Goal: Task Accomplishment & Management: Use online tool/utility

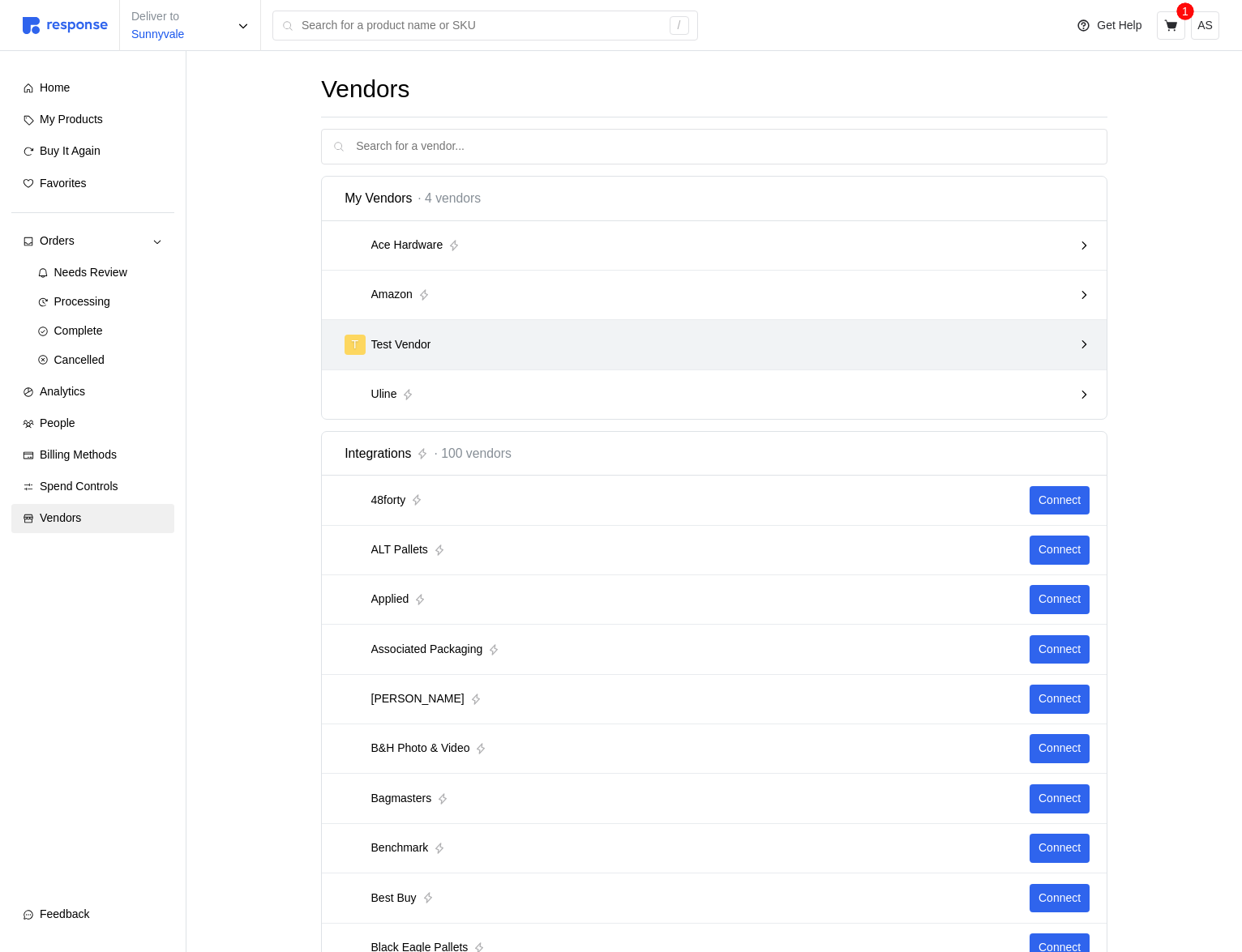
click at [427, 345] on p "Test Vendor" at bounding box center [401, 345] width 60 height 18
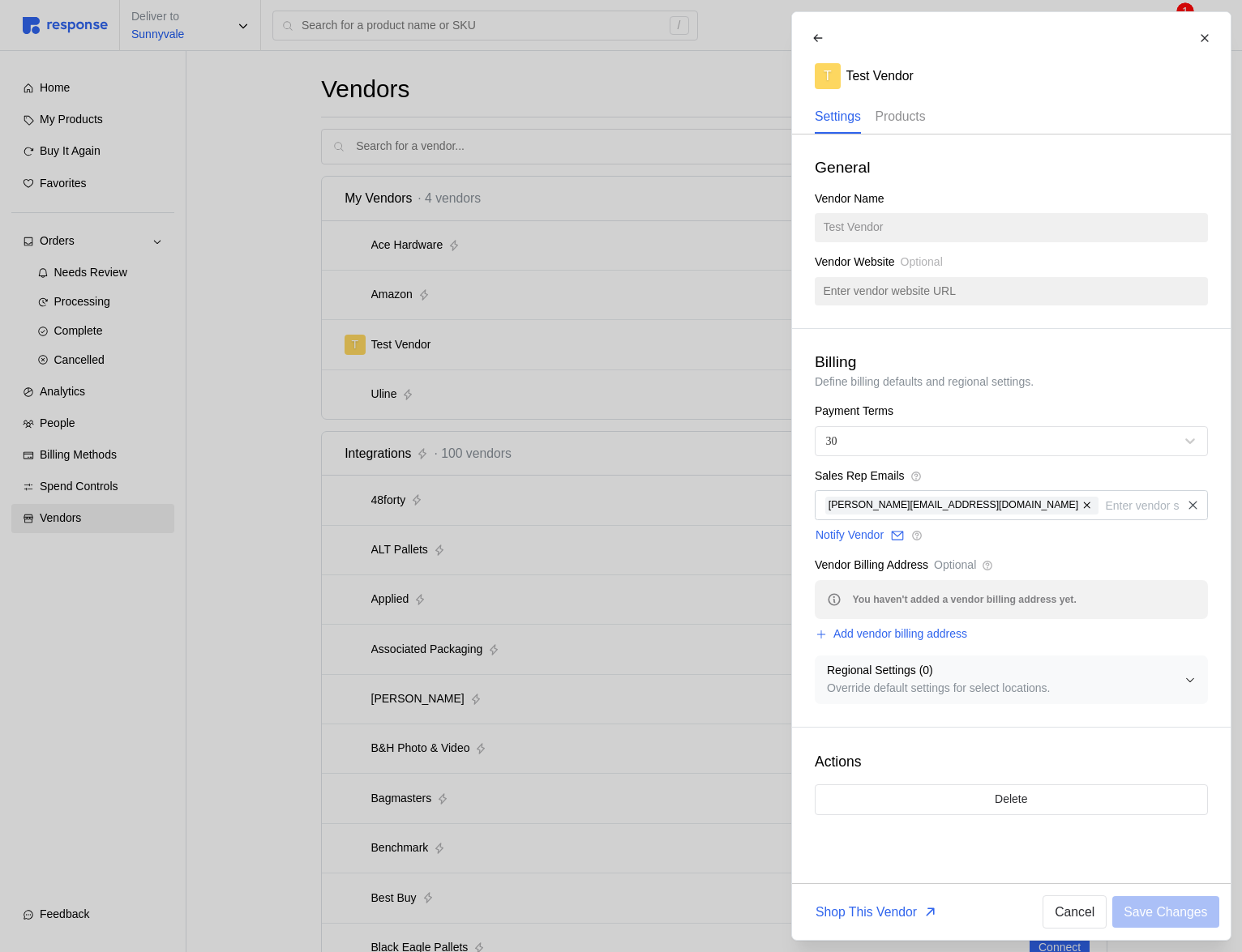
click at [925, 118] on p "Products" at bounding box center [900, 115] width 50 height 20
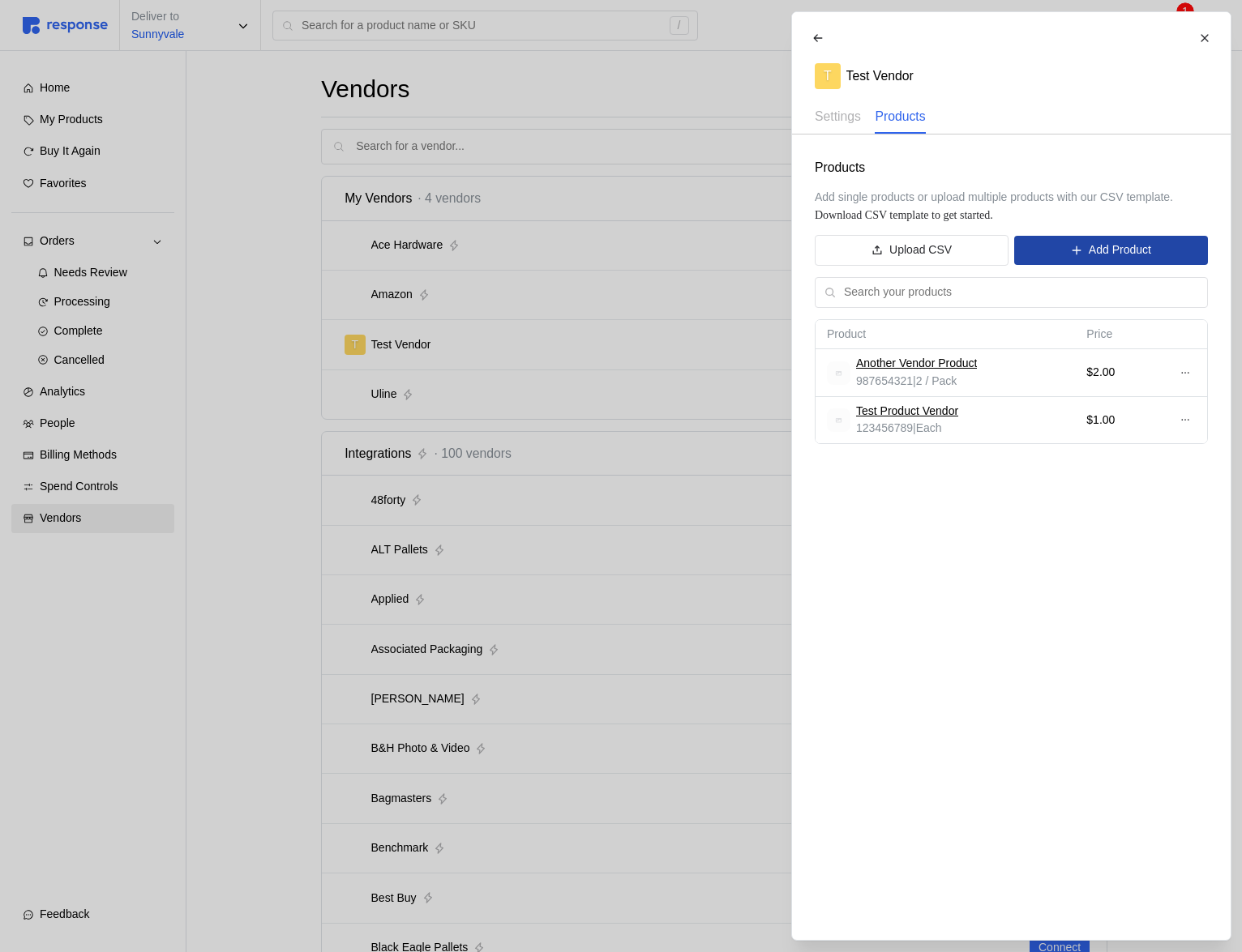
click at [1127, 253] on p "Add Product" at bounding box center [1119, 250] width 62 height 18
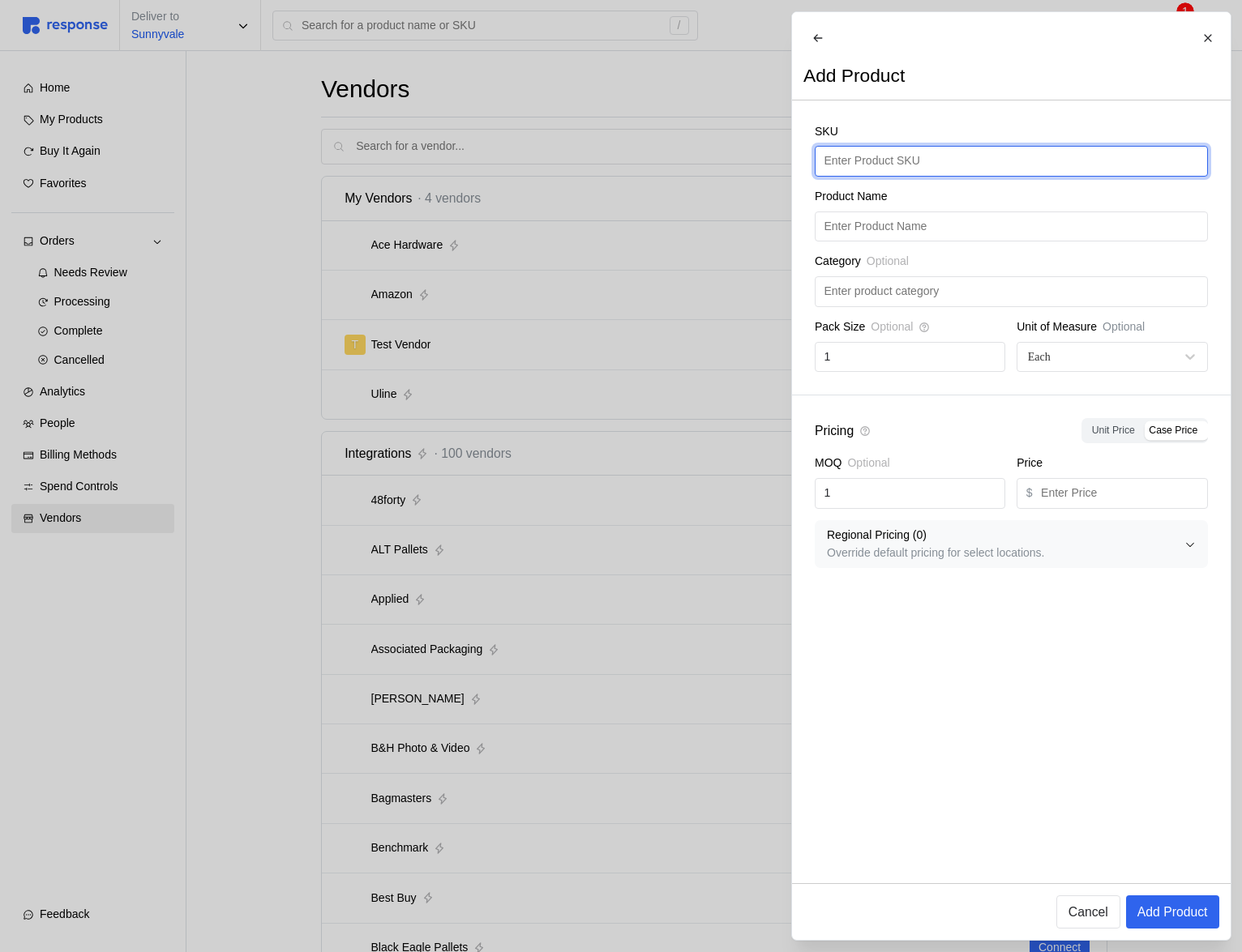
click at [903, 176] on input "text" at bounding box center [1010, 161] width 374 height 30
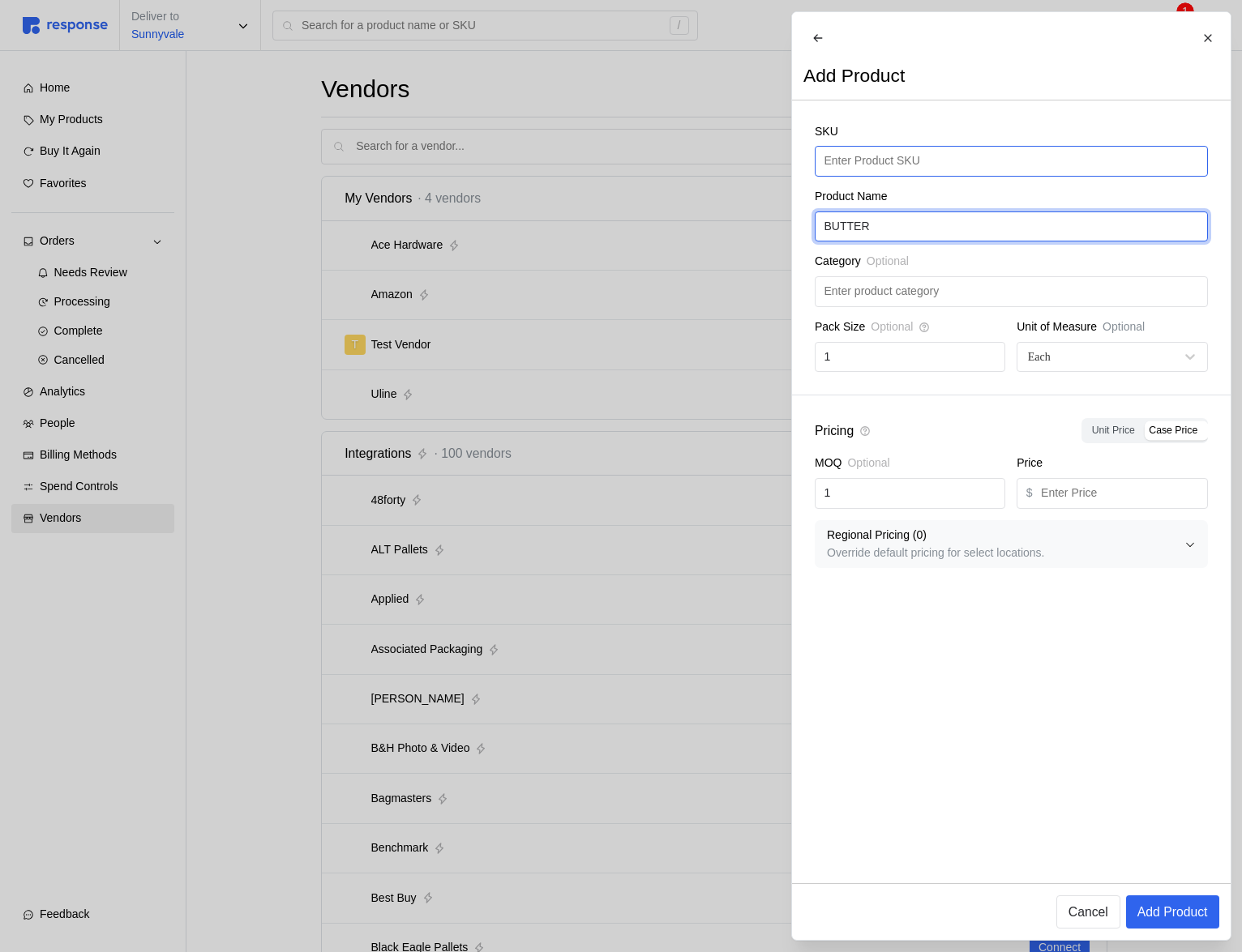
type input "BUTTER"
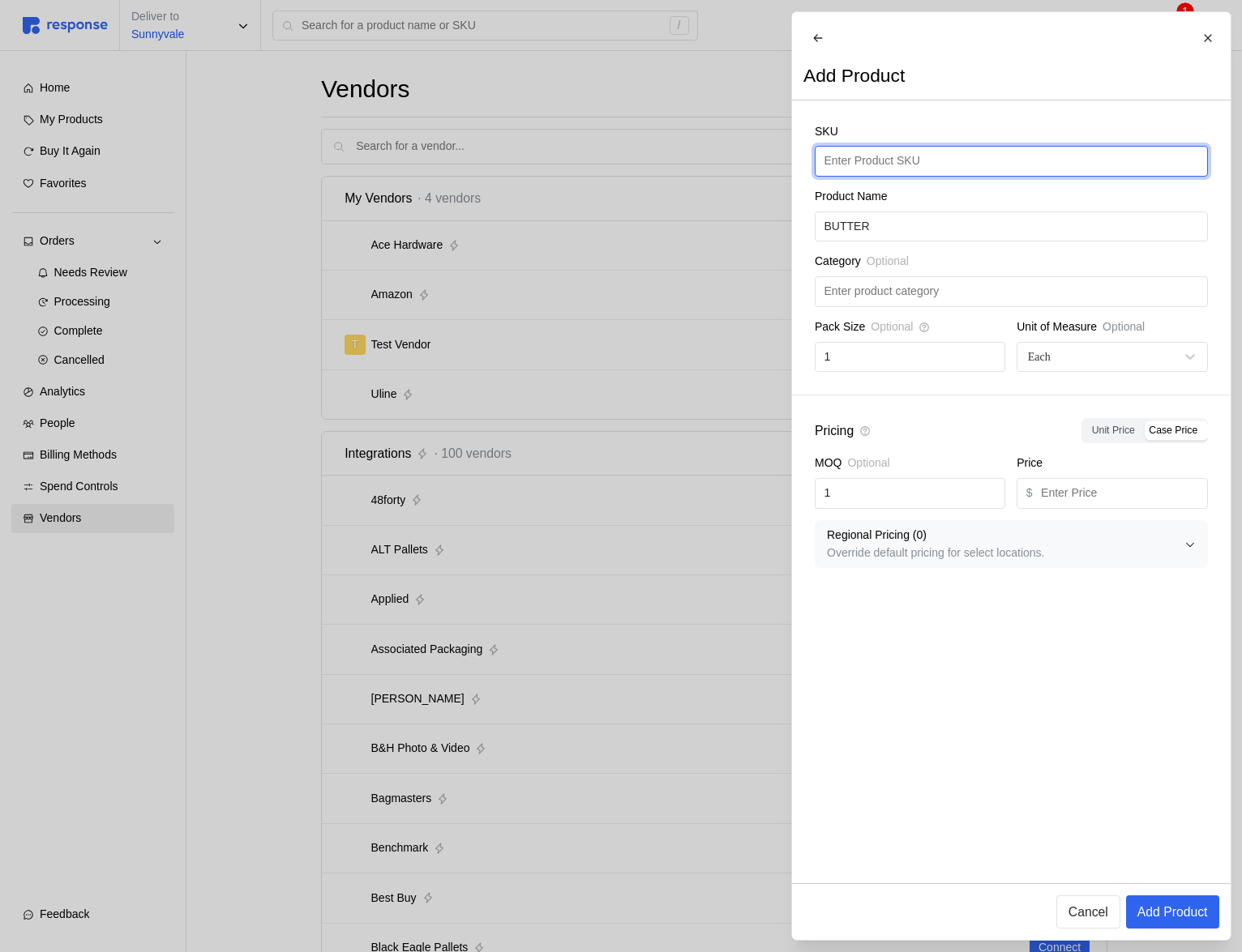
click at [874, 176] on input "text" at bounding box center [1010, 161] width 374 height 30
type input "BUTTER-1"
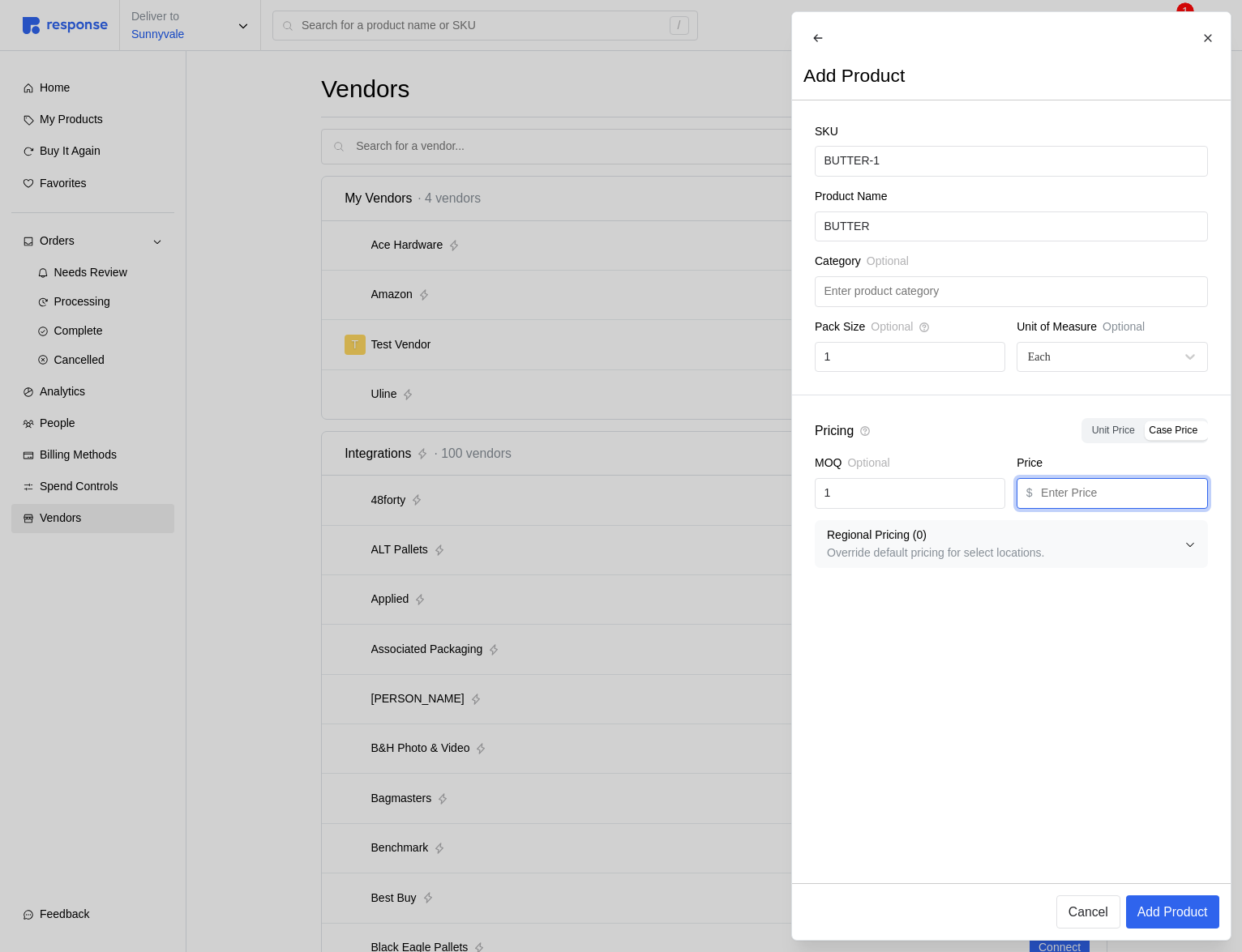
click at [1052, 504] on input "text" at bounding box center [1119, 494] width 157 height 30
type input "0.5"
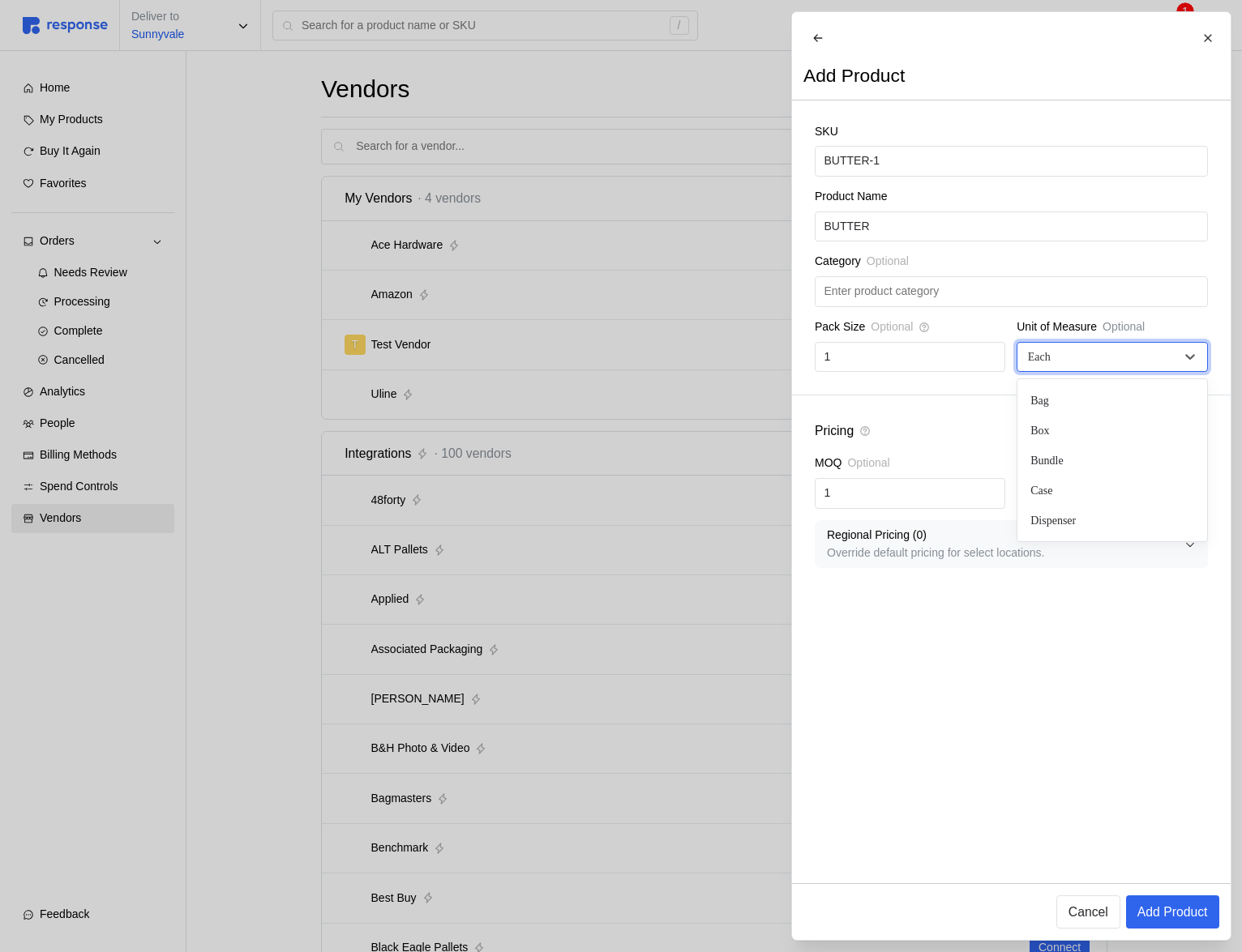
click at [1095, 364] on div "Each" at bounding box center [1101, 358] width 153 height 17
click at [1193, 916] on p "Add Product" at bounding box center [1171, 911] width 70 height 20
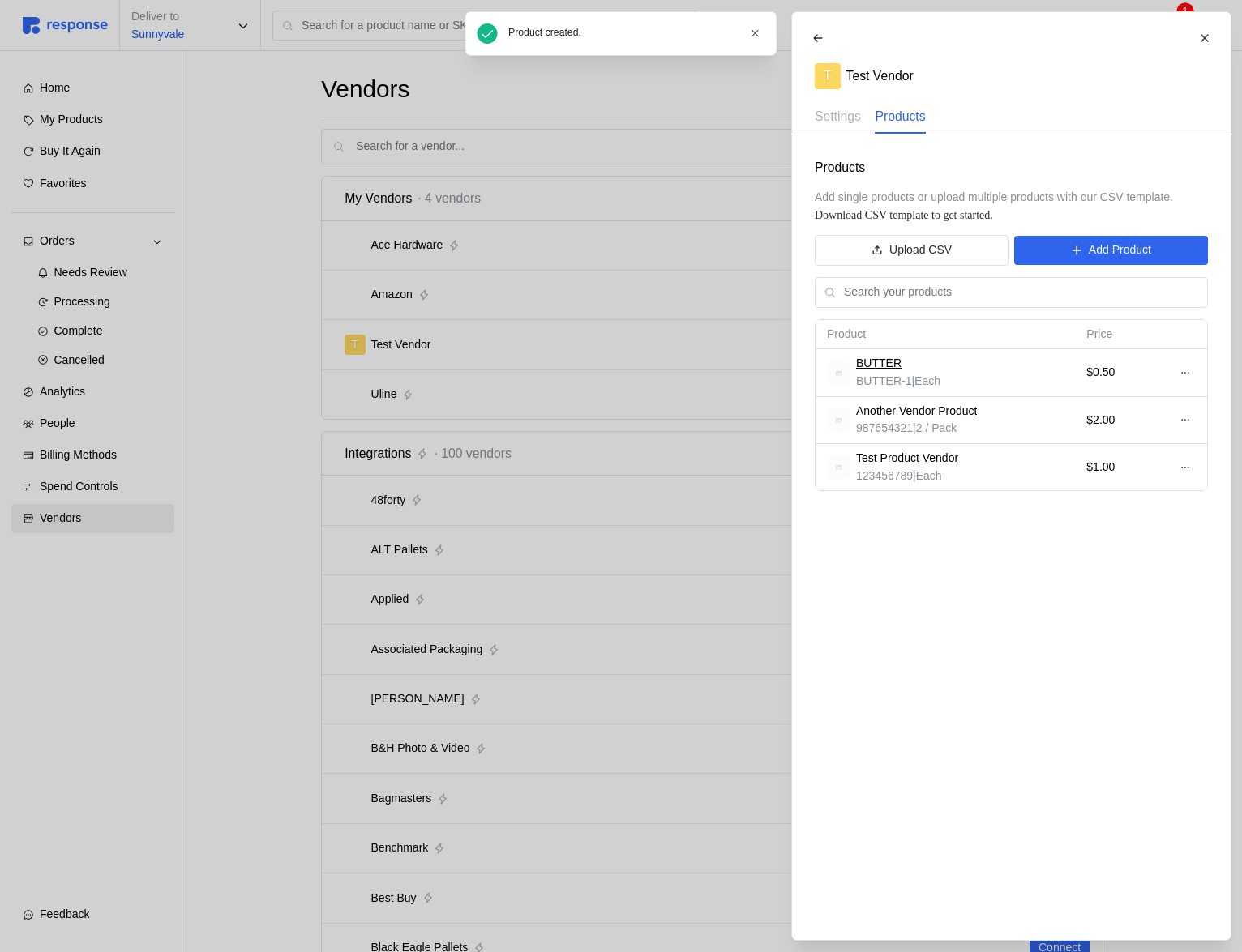
click at [597, 166] on div at bounding box center [621, 476] width 1242 height 952
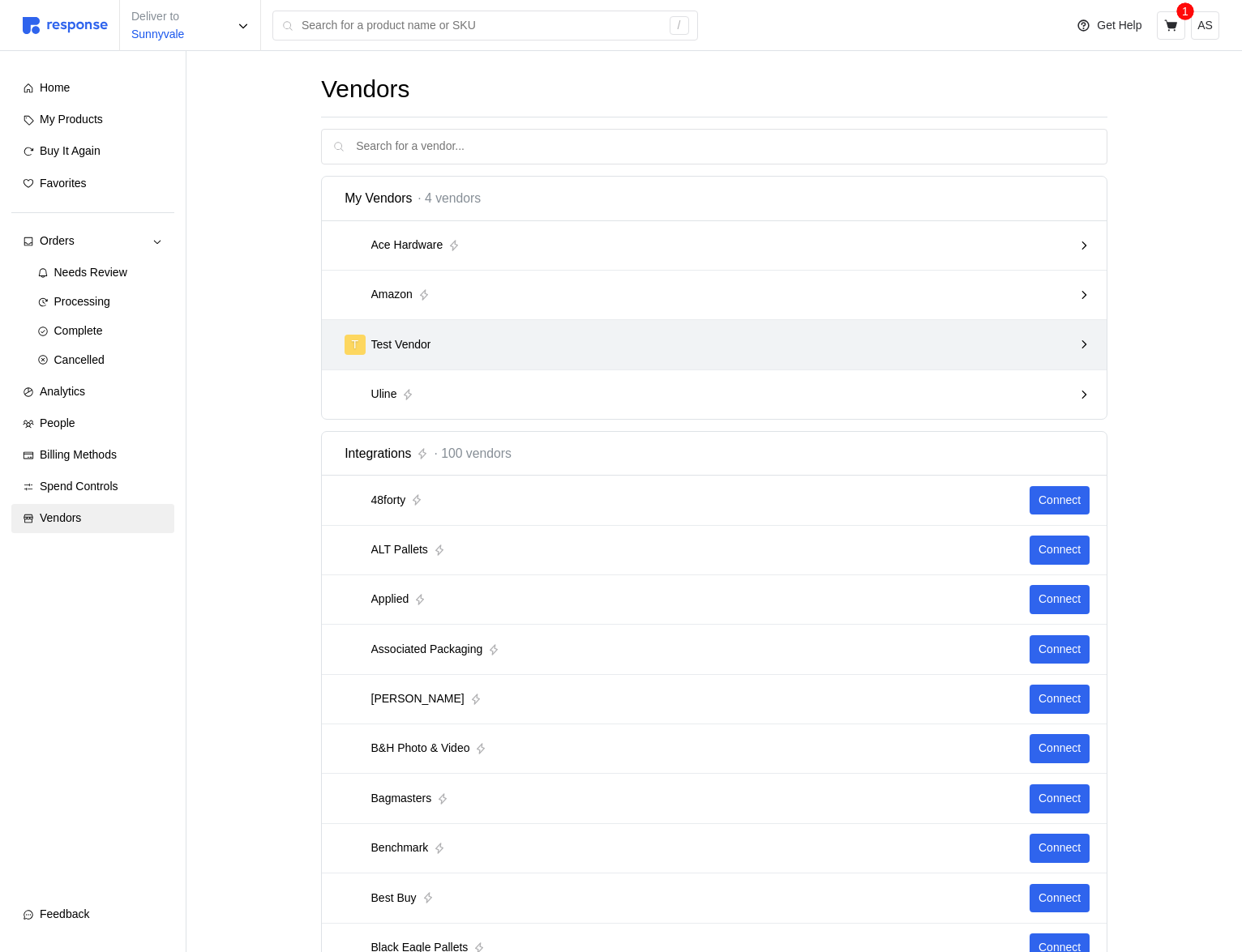
click at [607, 322] on div "T Test Vendor" at bounding box center [714, 345] width 785 height 49
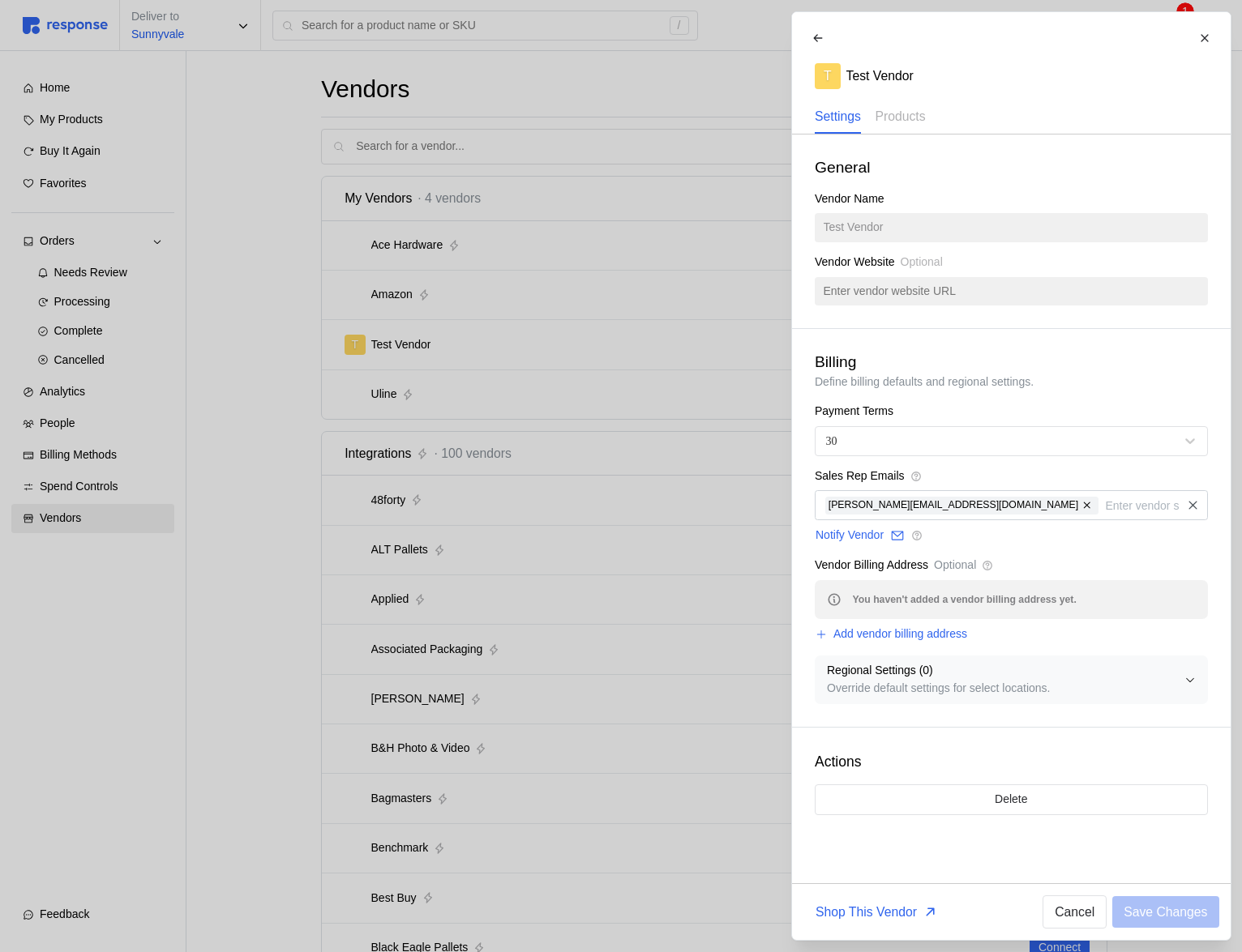
click at [897, 228] on div "Vendor Name Test Vendor" at bounding box center [1011, 216] width 393 height 52
click at [910, 117] on p "Products" at bounding box center [900, 115] width 50 height 20
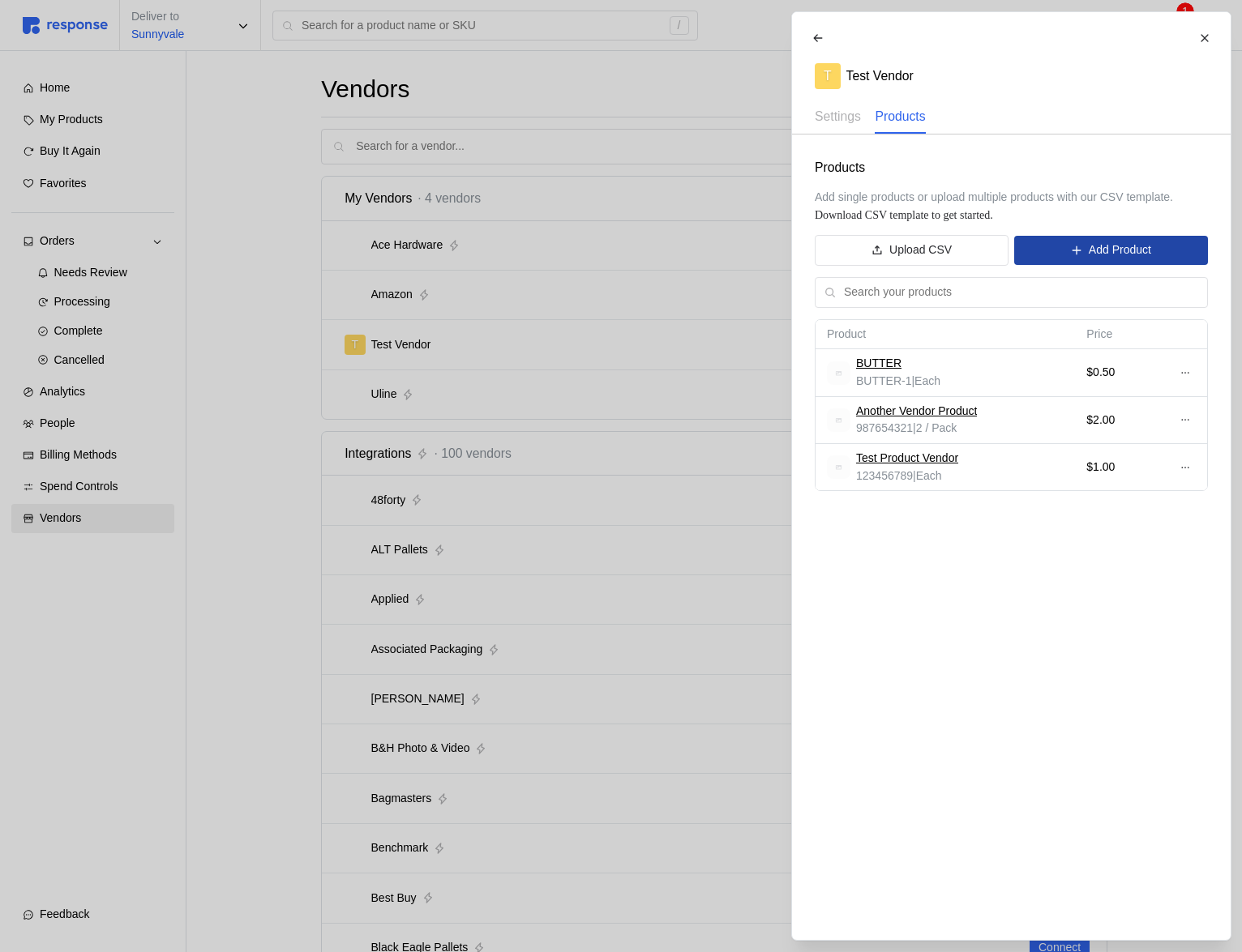
click at [1103, 249] on p "Add Product" at bounding box center [1119, 250] width 62 height 18
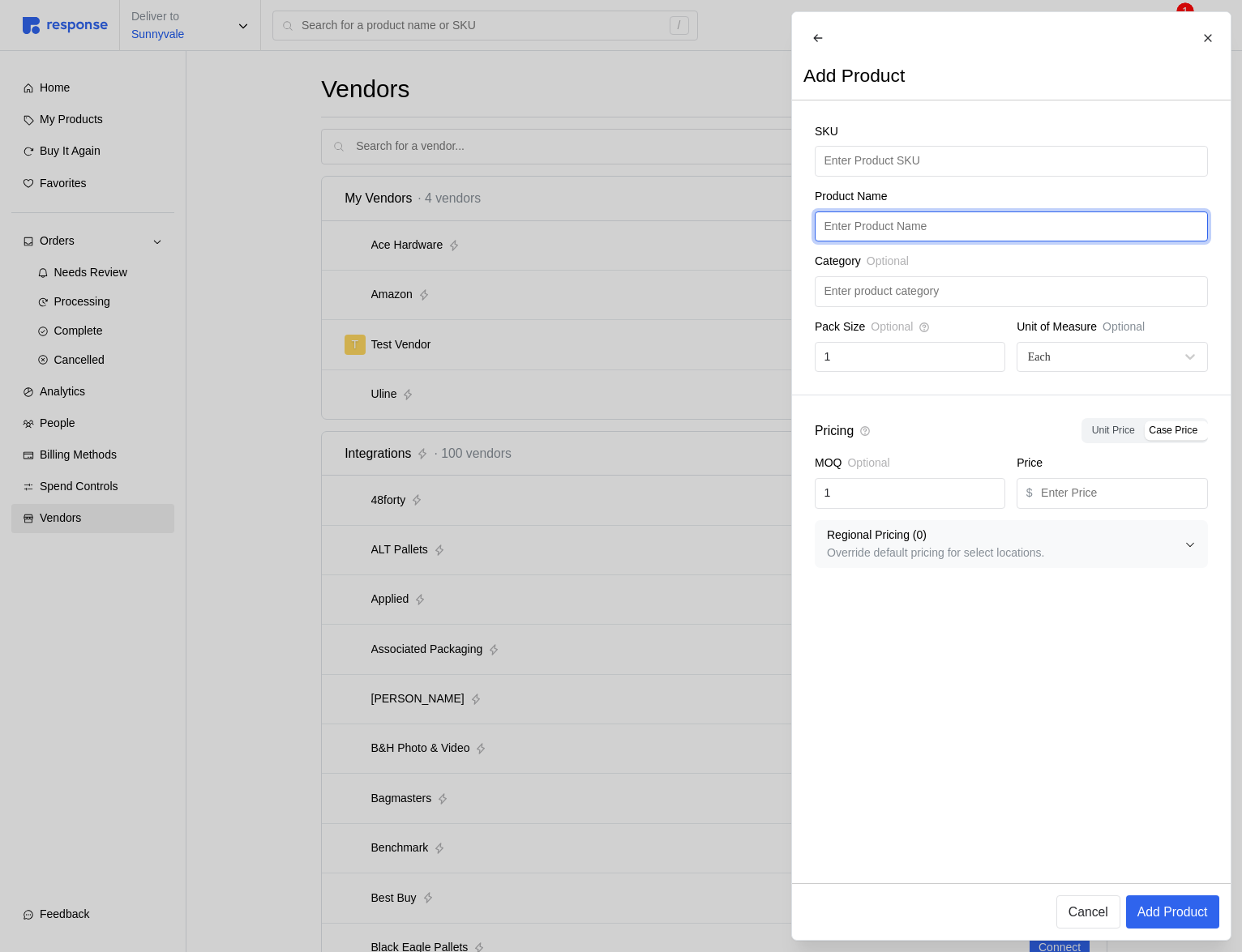
click at [1009, 236] on input "text" at bounding box center [1010, 227] width 374 height 30
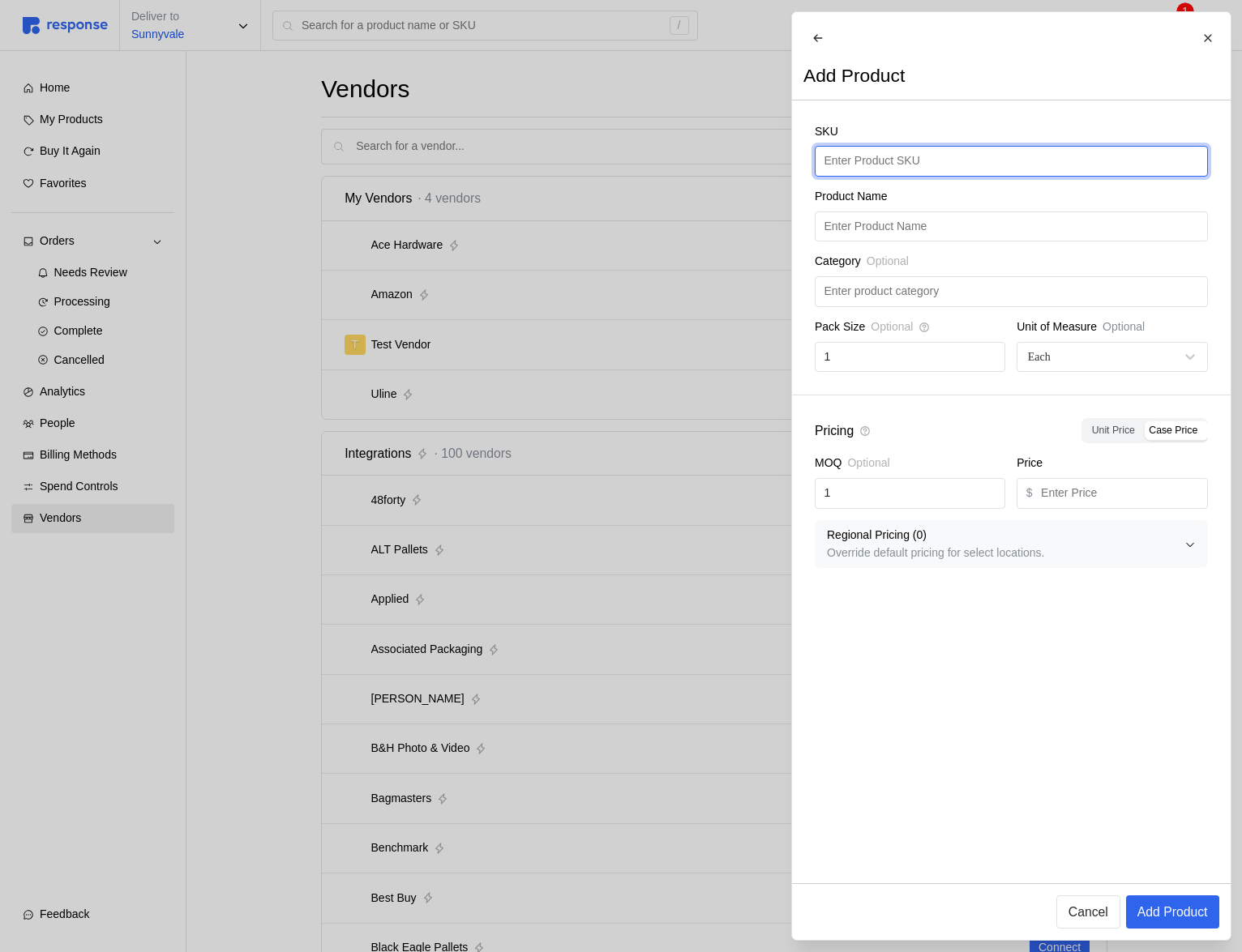
click at [868, 166] on input "text" at bounding box center [1010, 161] width 374 height 30
click at [867, 166] on input "TEST-`" at bounding box center [1010, 161] width 374 height 30
type input "TEST-1"
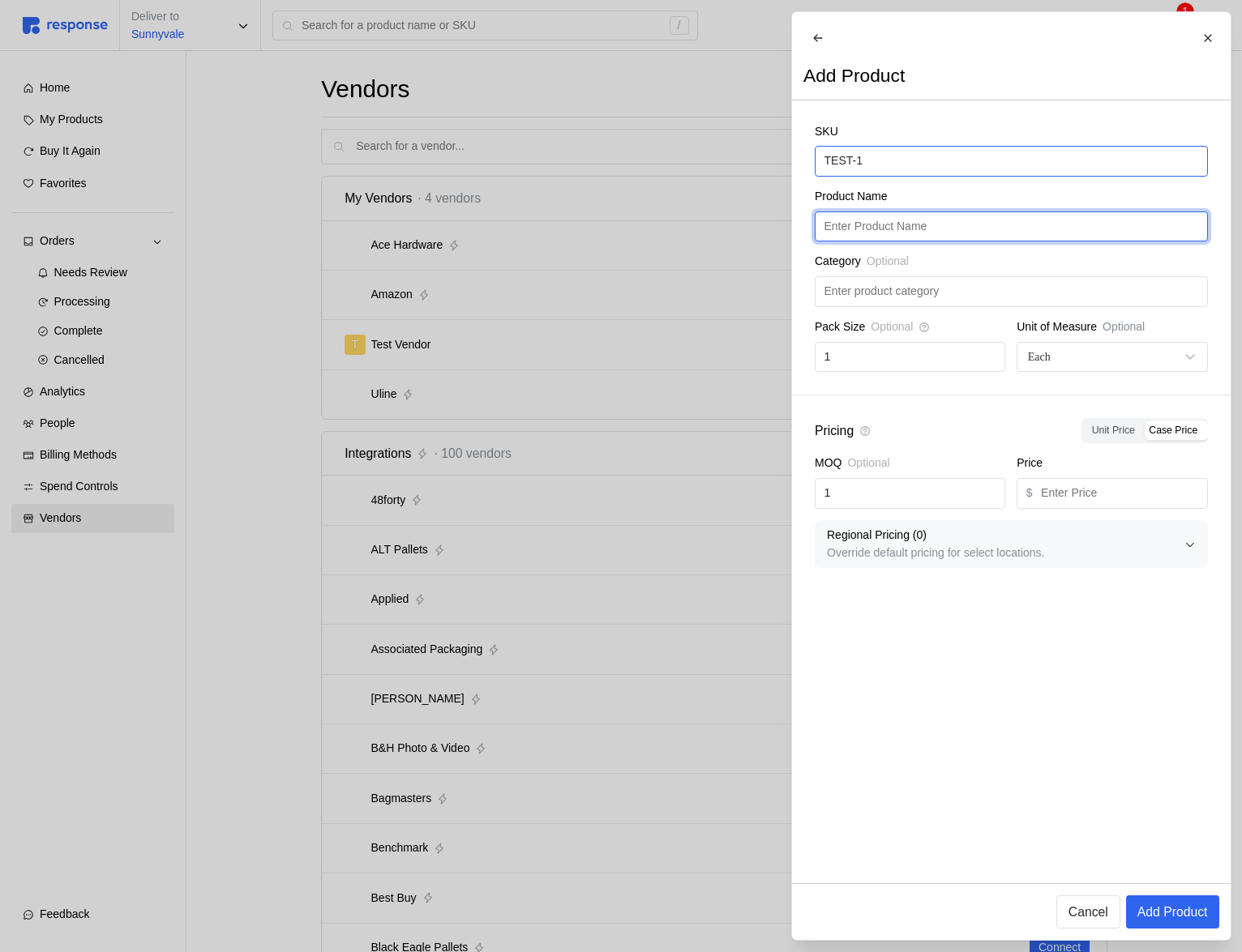
type input "R"
type input "TEST"
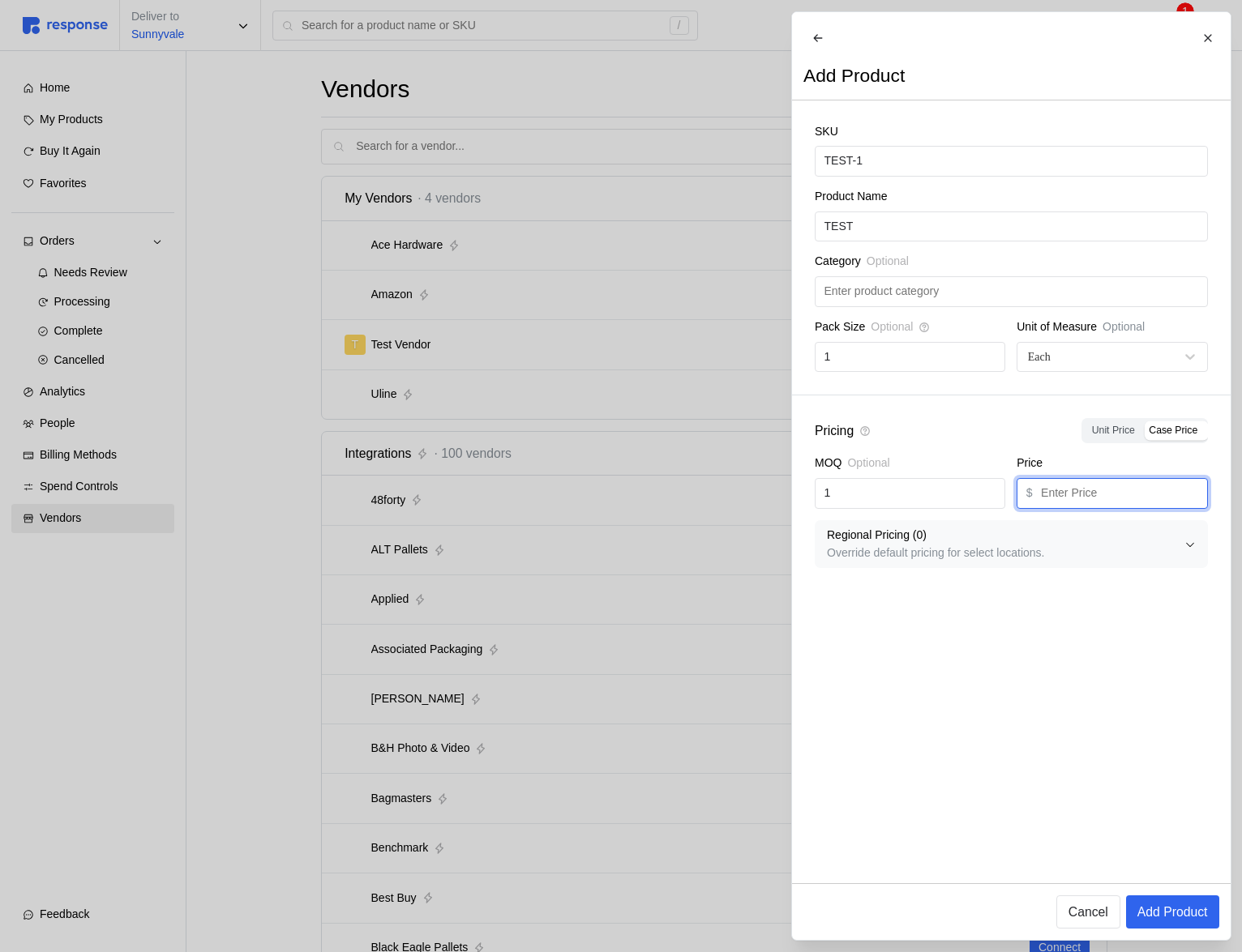
click at [1061, 509] on input "text" at bounding box center [1119, 494] width 157 height 30
type input "1"
click at [1166, 909] on p "Add Product" at bounding box center [1171, 911] width 70 height 20
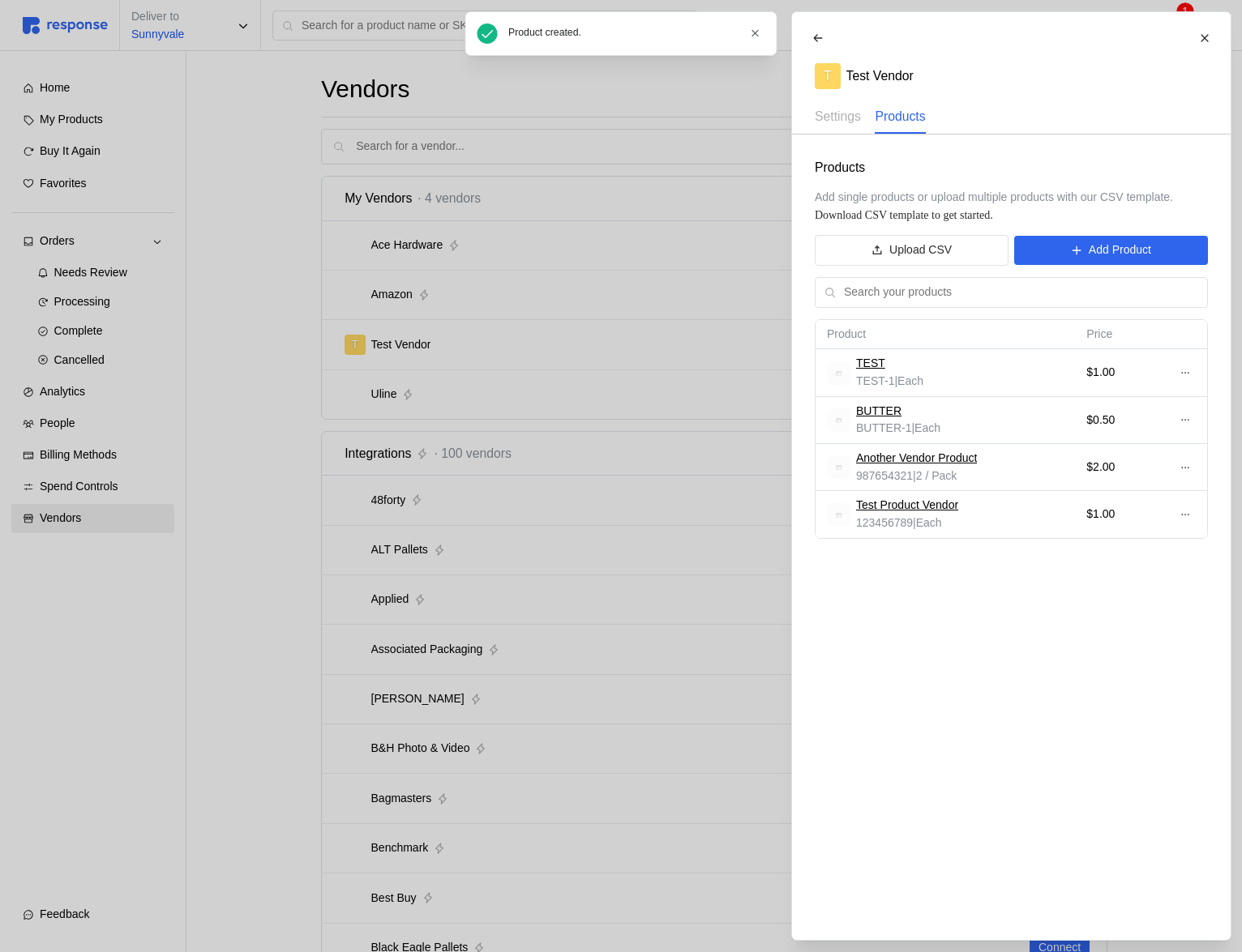
click at [563, 298] on div at bounding box center [621, 476] width 1242 height 952
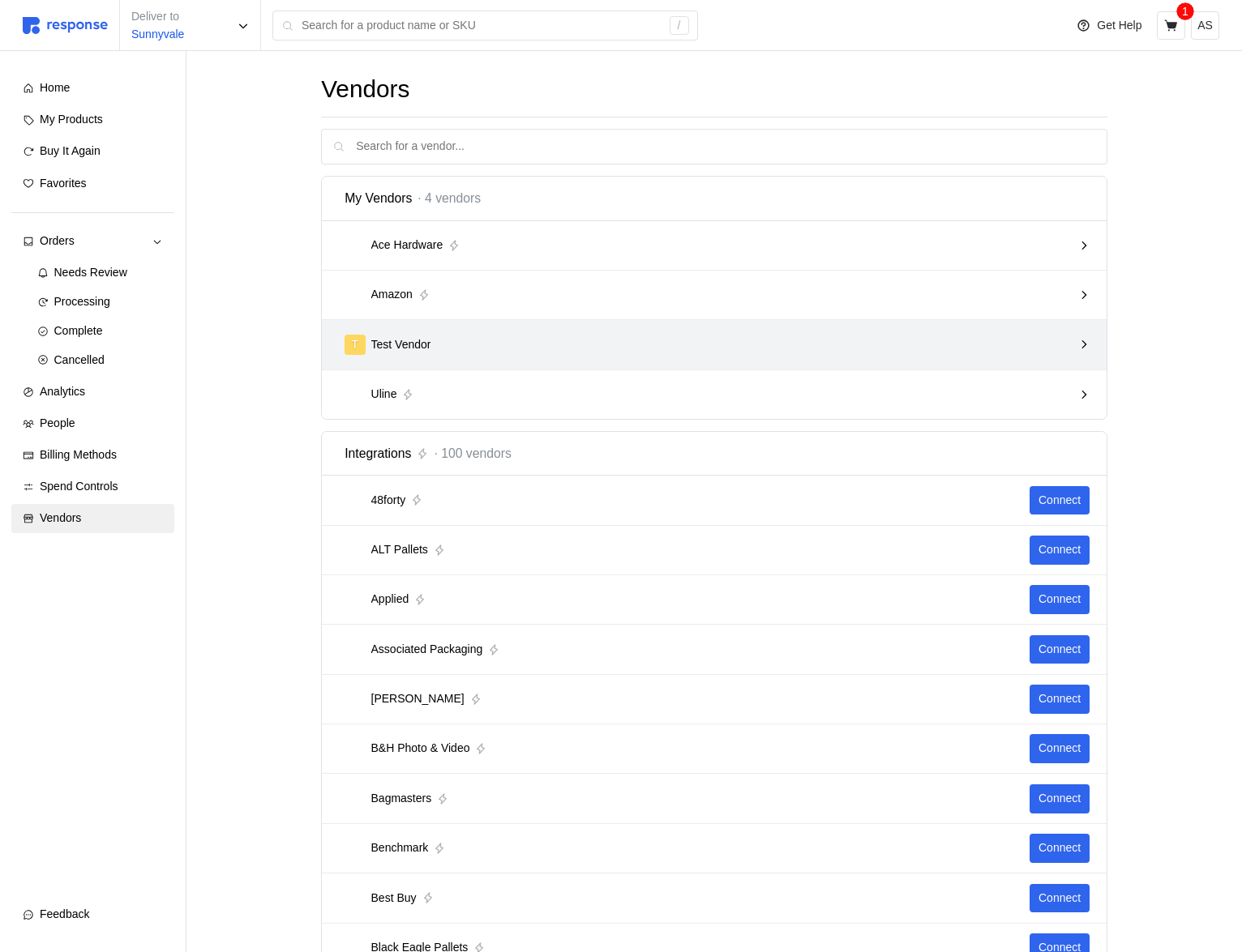
click at [752, 349] on div "T Test Vendor" at bounding box center [708, 345] width 728 height 20
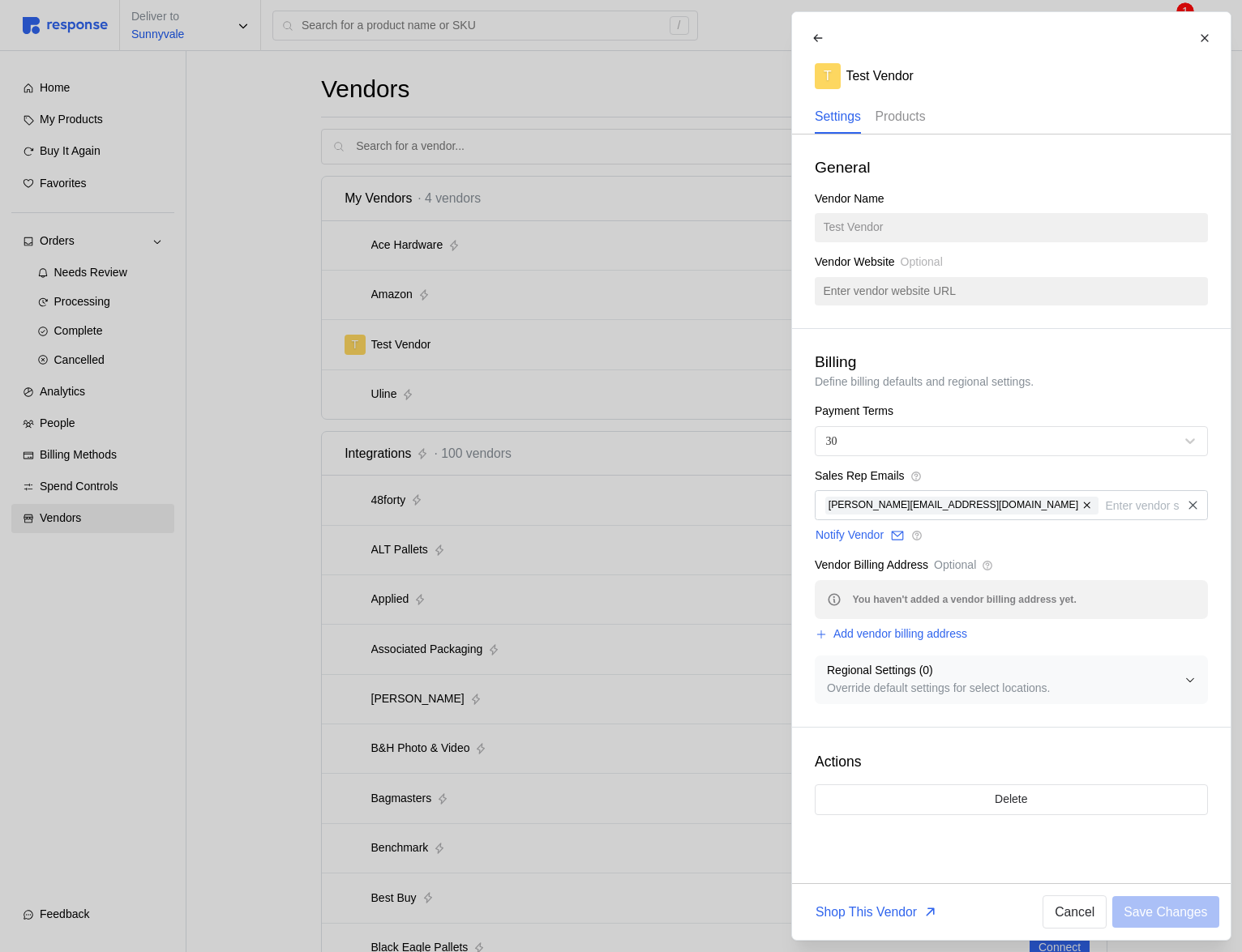
click at [907, 117] on p "Products" at bounding box center [900, 115] width 50 height 20
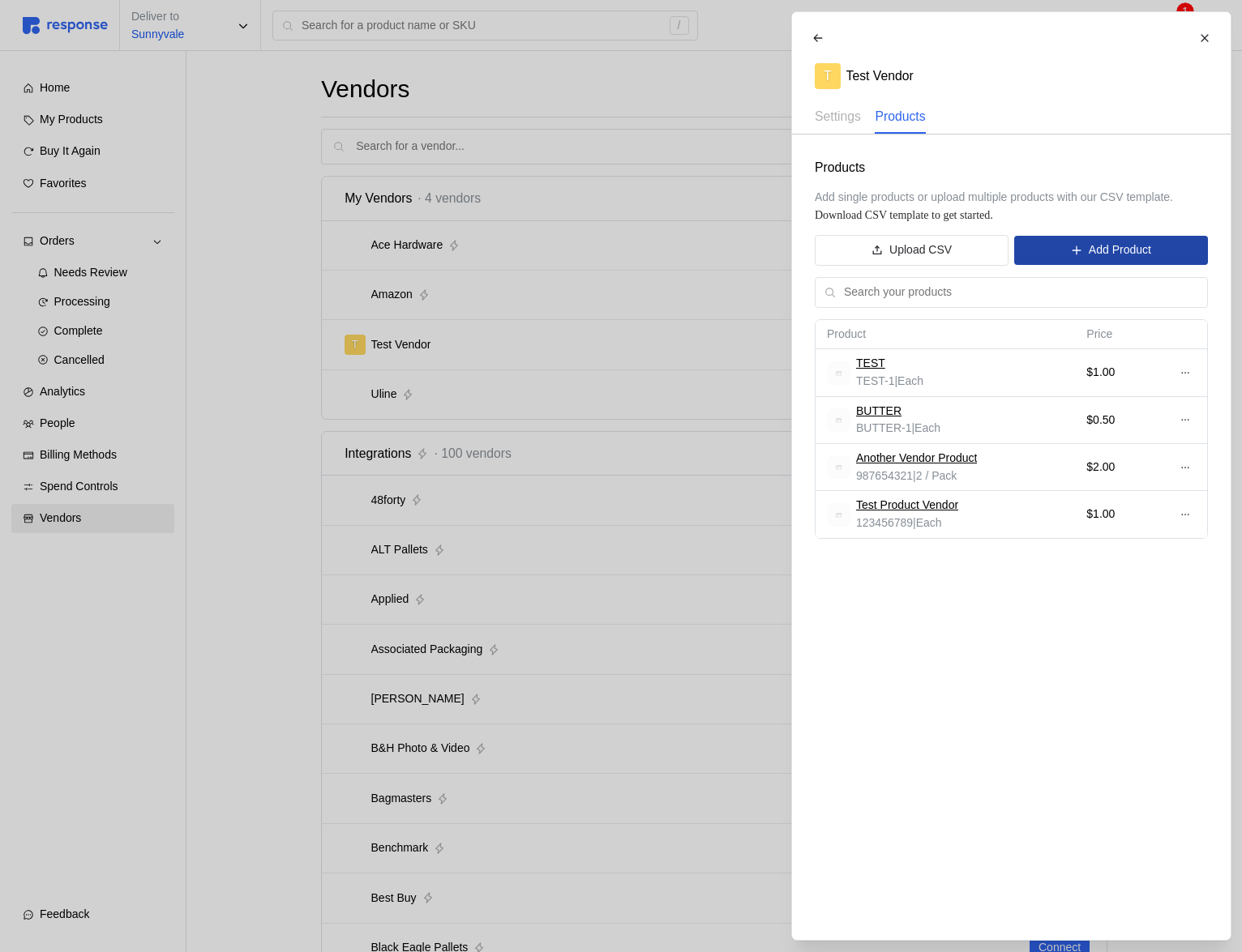
click at [1106, 258] on p "Add Product" at bounding box center [1119, 250] width 62 height 18
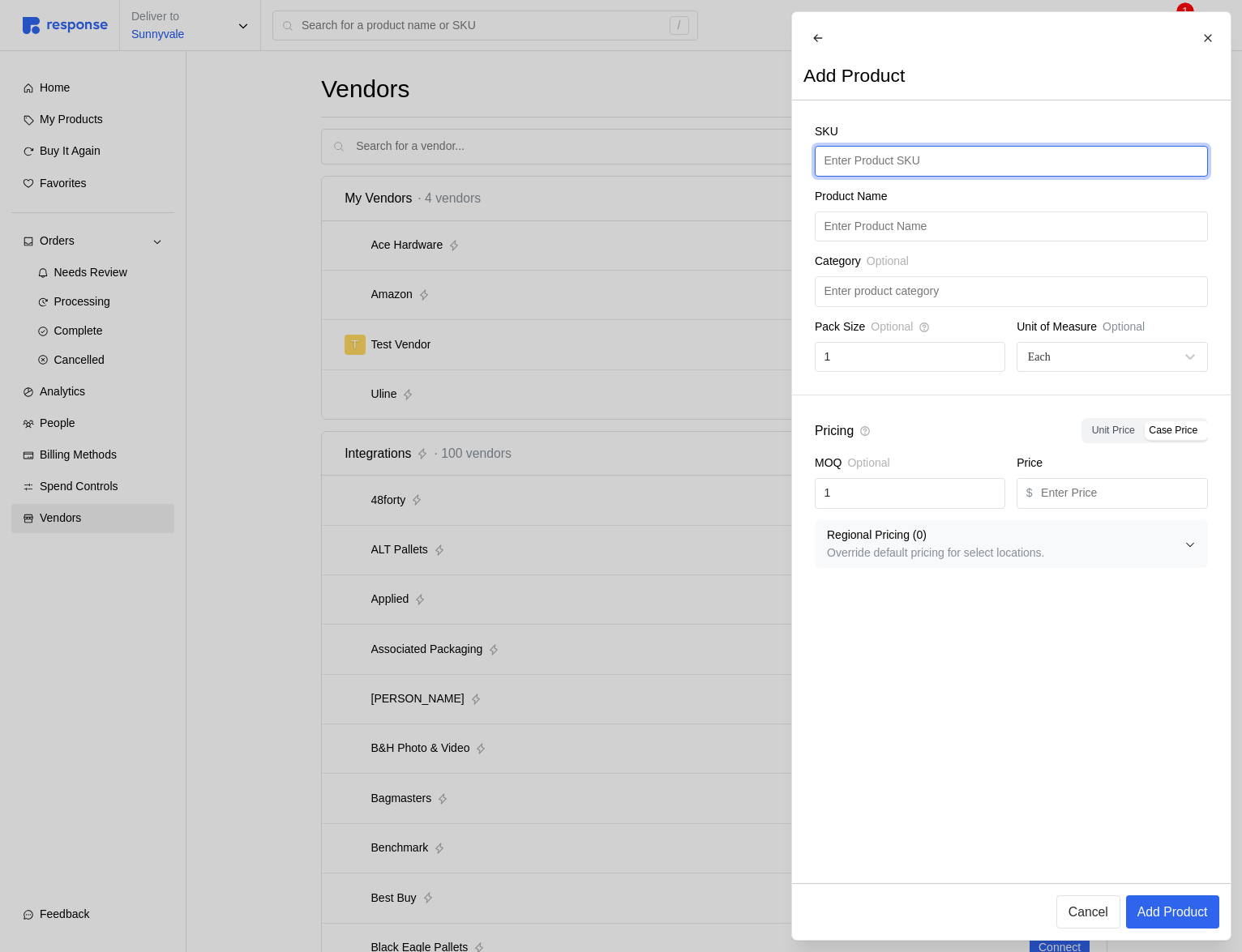
click at [908, 166] on input "text" at bounding box center [1010, 161] width 374 height 30
type input "TEST-2"
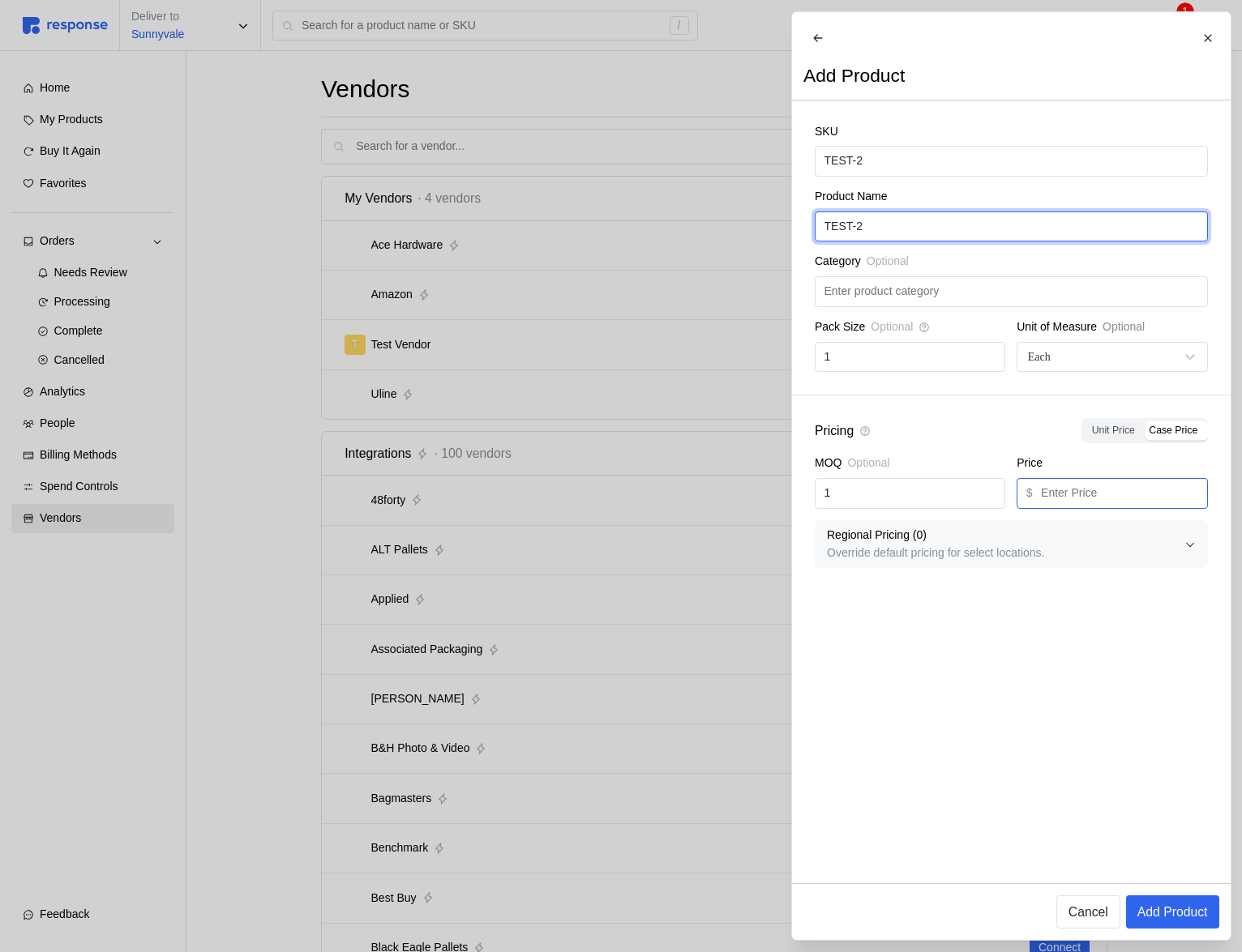
type input "TEST-2"
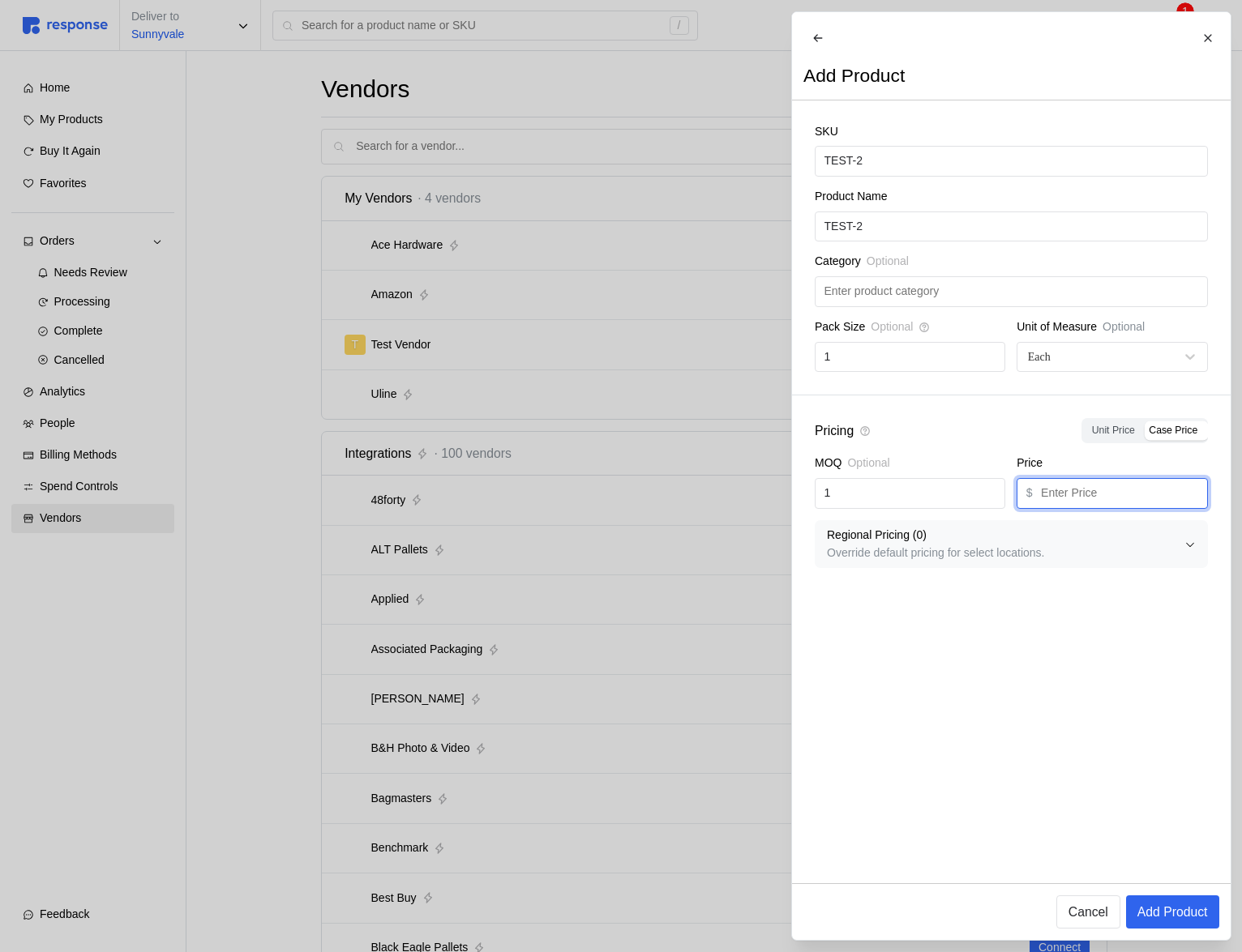
click at [1067, 504] on input "text" at bounding box center [1119, 494] width 157 height 30
type input "2"
click at [1186, 902] on p "Add Product" at bounding box center [1171, 911] width 70 height 20
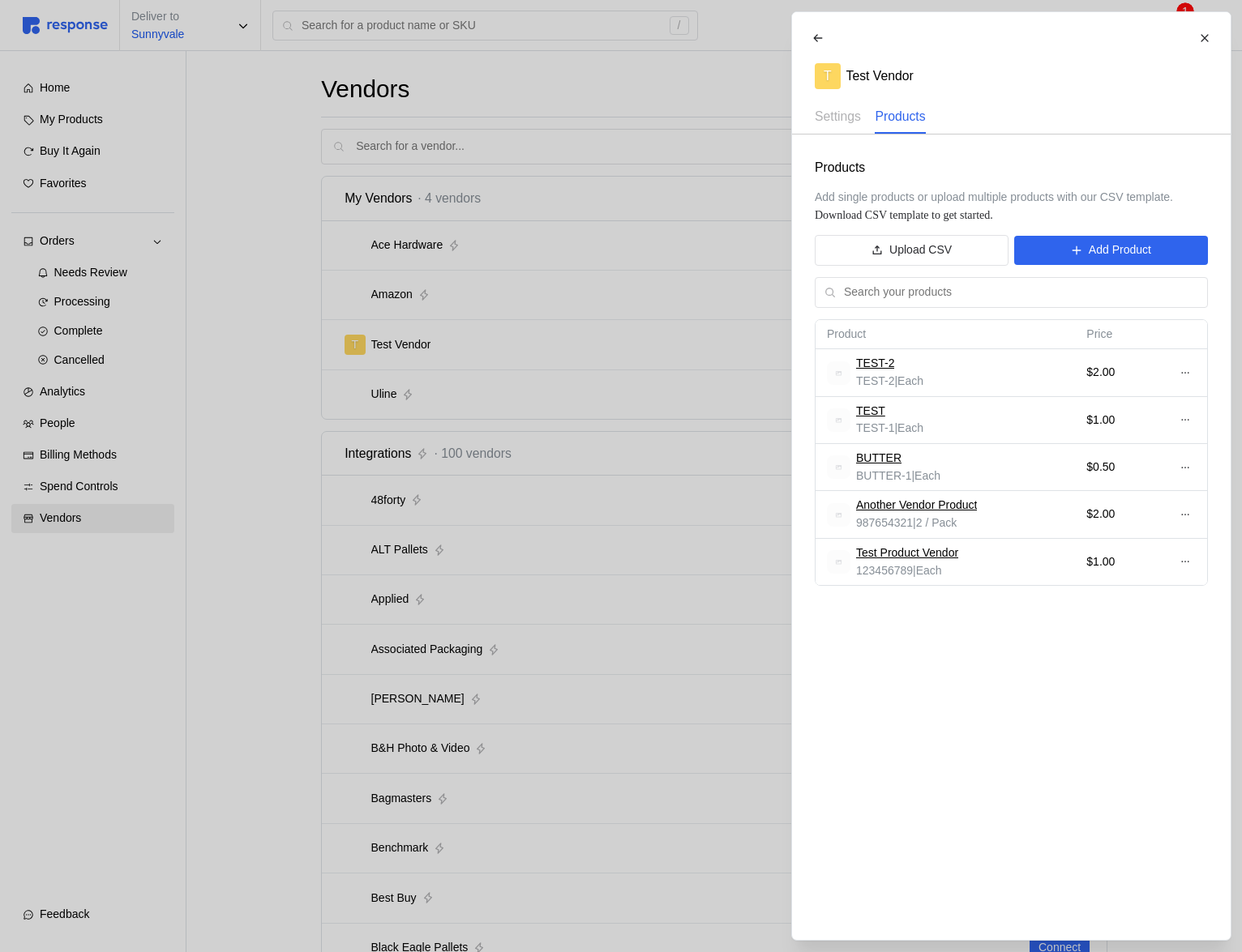
click at [640, 472] on div at bounding box center [621, 476] width 1242 height 952
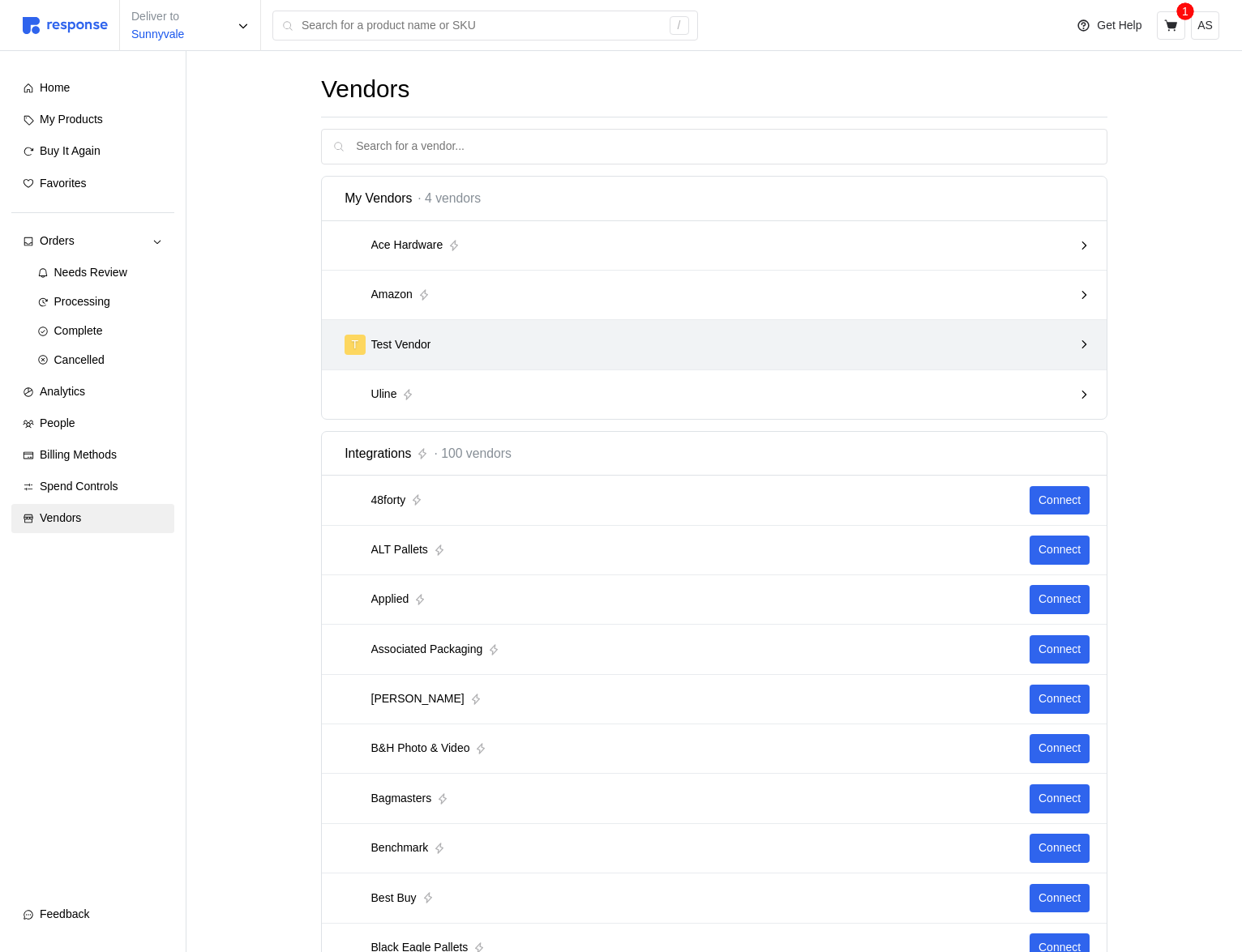
click at [575, 342] on div "T Test Vendor" at bounding box center [708, 345] width 728 height 20
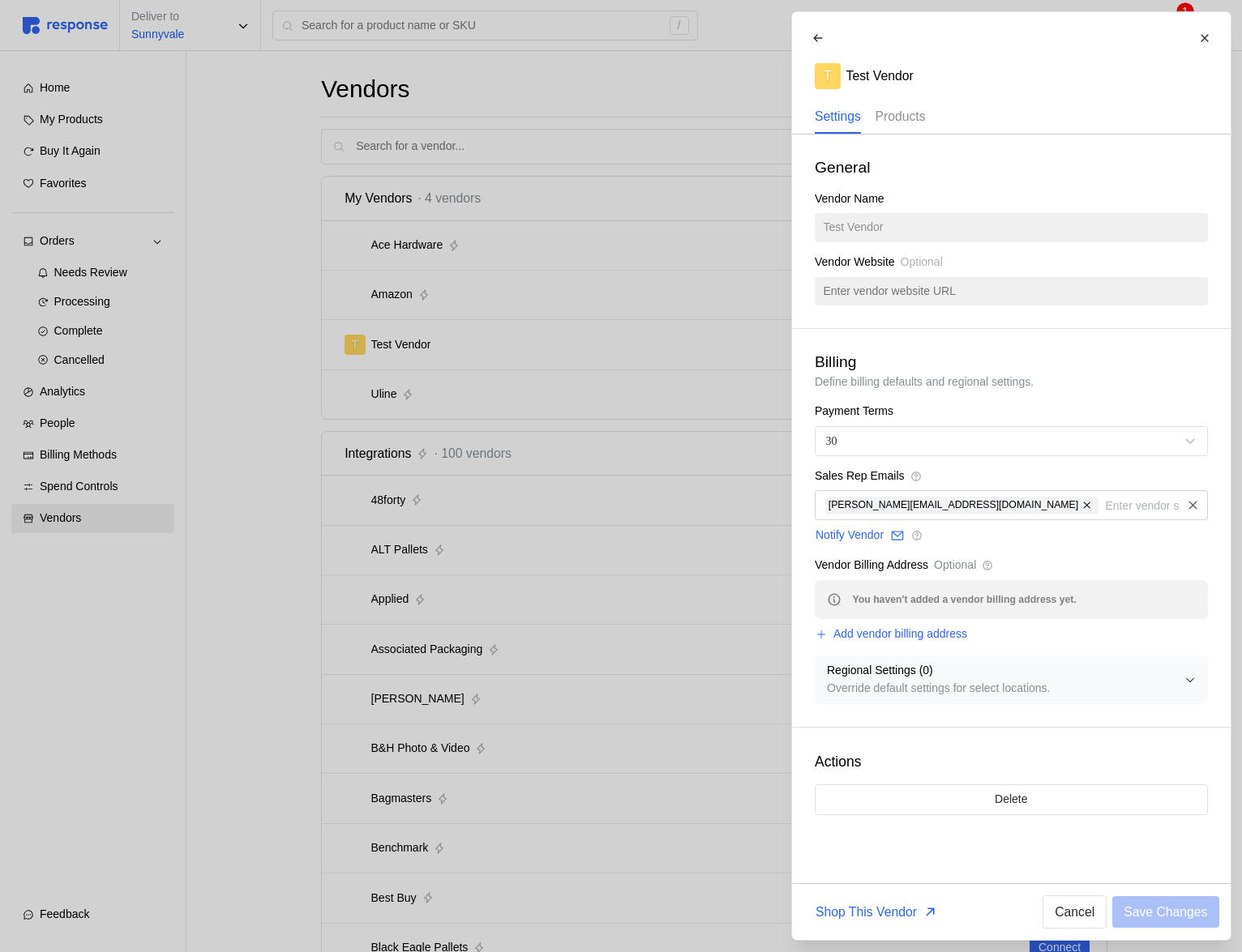
click at [901, 114] on p "Products" at bounding box center [900, 115] width 50 height 20
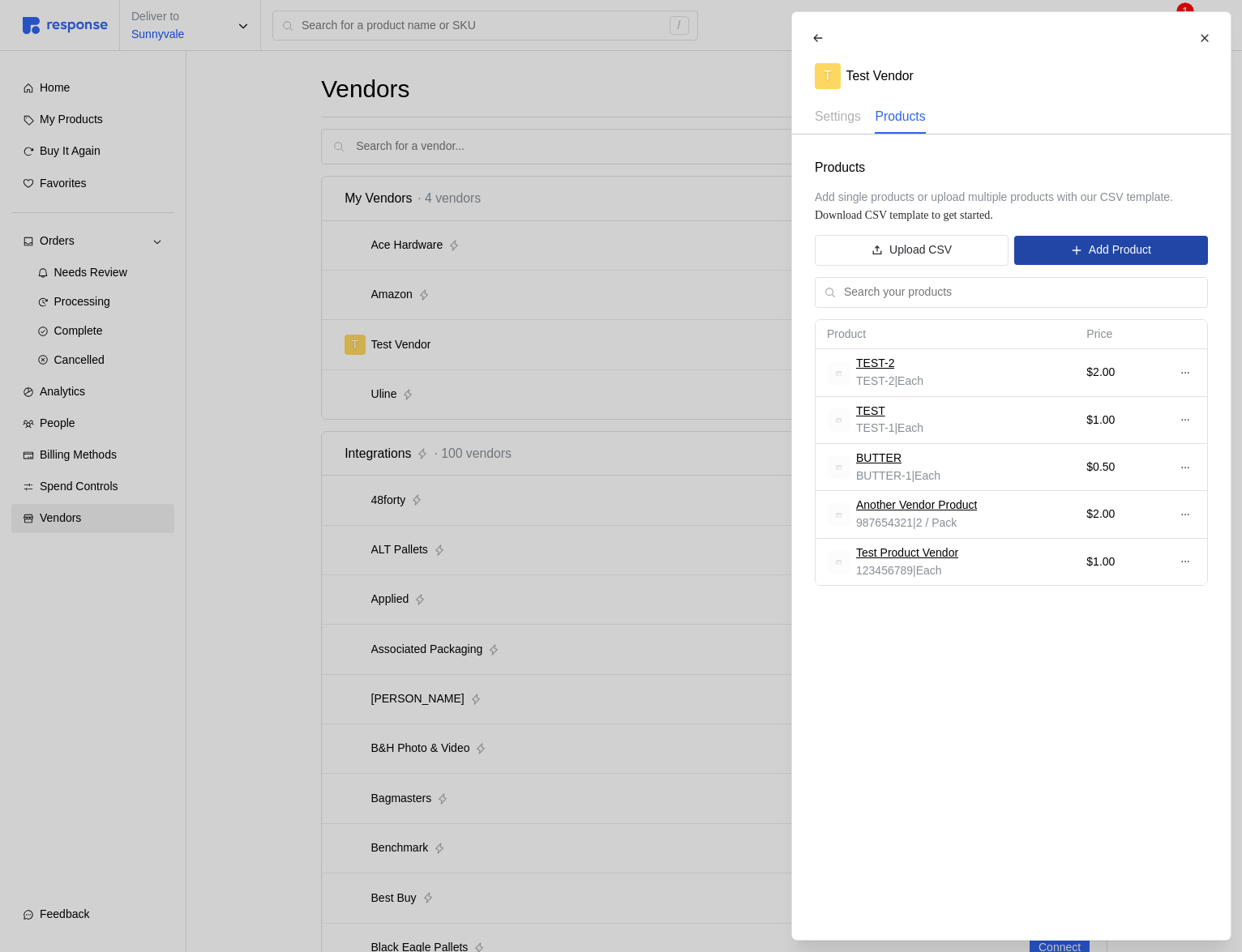
click at [1099, 257] on p "Add Product" at bounding box center [1119, 250] width 62 height 18
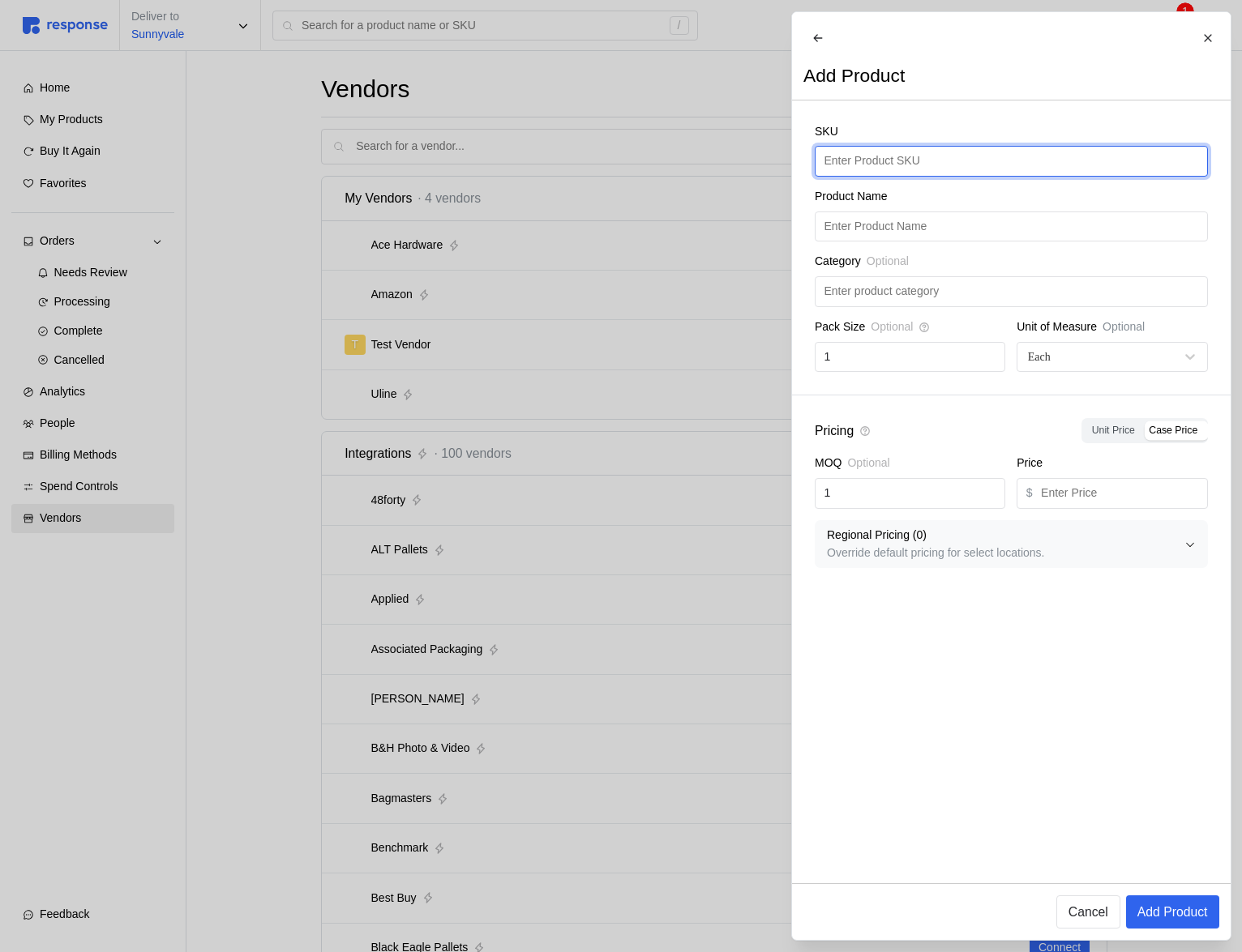
click at [904, 176] on input "text" at bounding box center [1010, 161] width 374 height 30
type input "TEST-4"
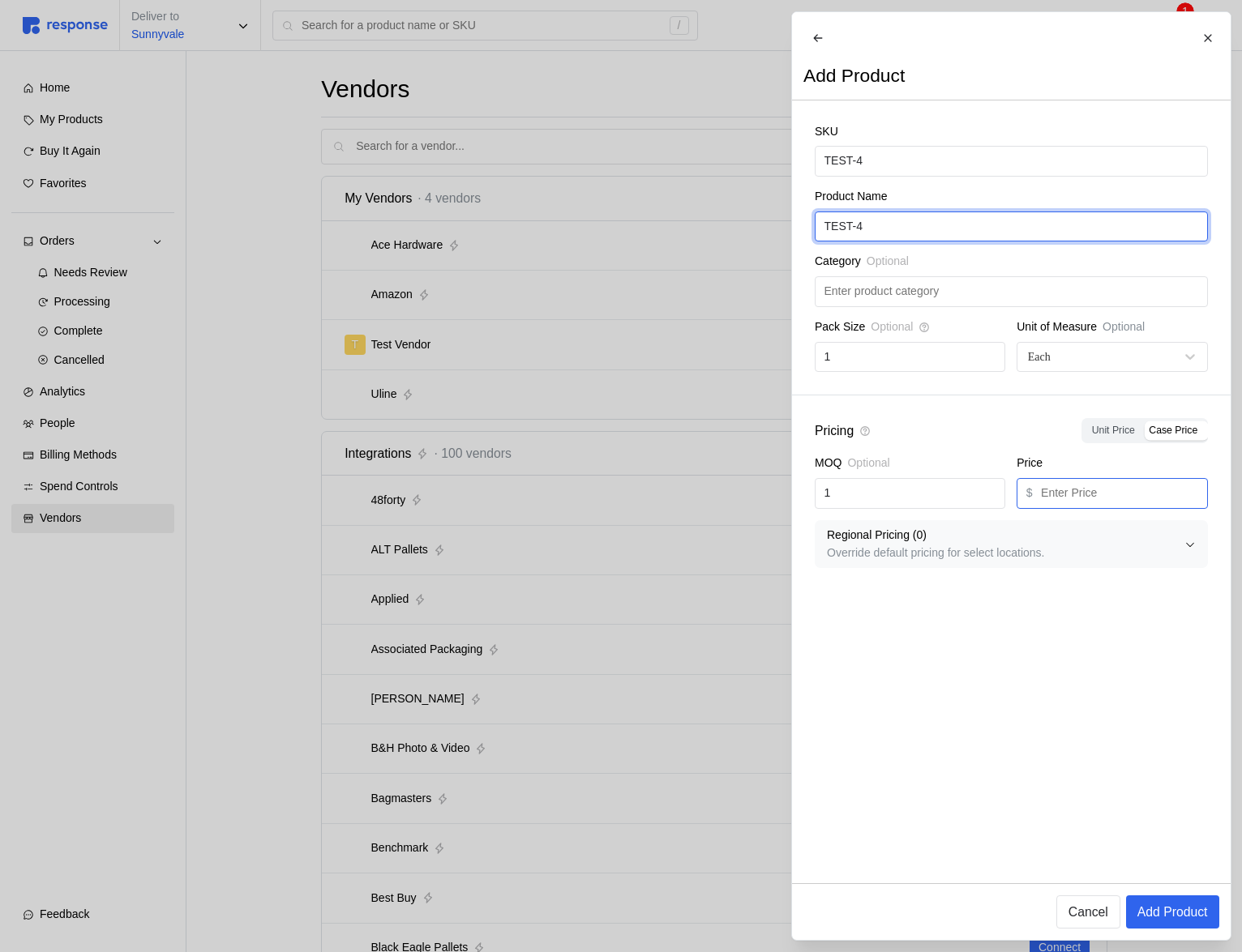
type input "TEST-4"
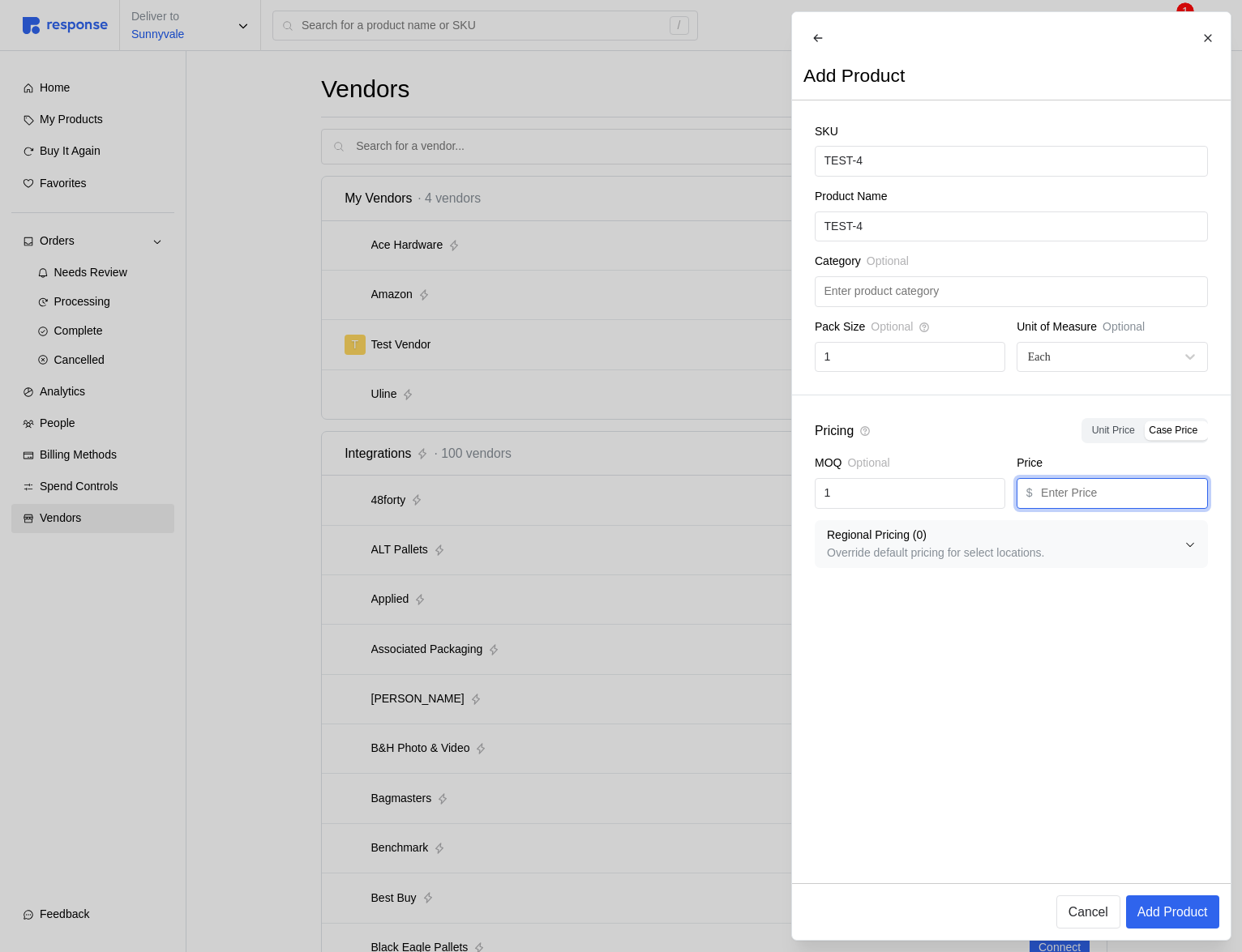
click at [1142, 509] on input "text" at bounding box center [1119, 494] width 157 height 30
type input "4"
click at [1194, 917] on p "Add Product" at bounding box center [1171, 911] width 70 height 20
